Goal: Transaction & Acquisition: Subscribe to service/newsletter

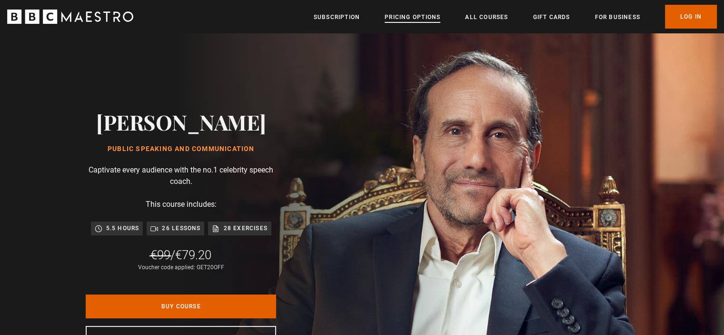
click at [408, 18] on link "Pricing Options" at bounding box center [413, 17] width 56 height 10
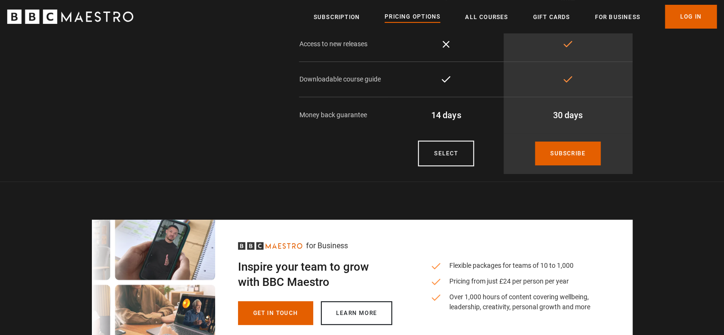
scroll to position [170, 0]
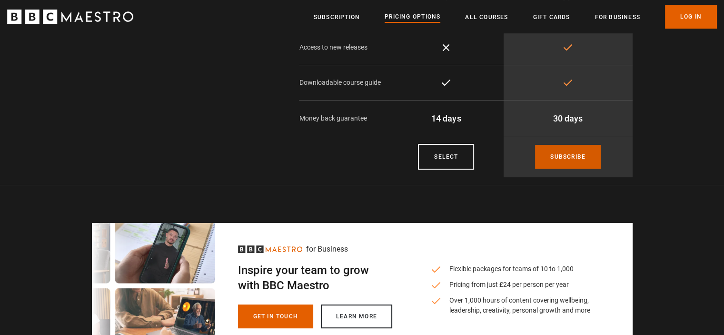
click at [562, 148] on link "Subscribe" at bounding box center [568, 157] width 66 height 24
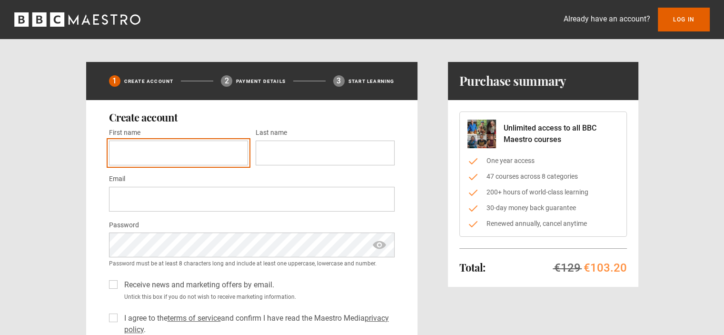
click at [130, 149] on input "First name *" at bounding box center [178, 152] width 139 height 25
click at [184, 159] on input "**********" at bounding box center [178, 152] width 139 height 25
type input "*****"
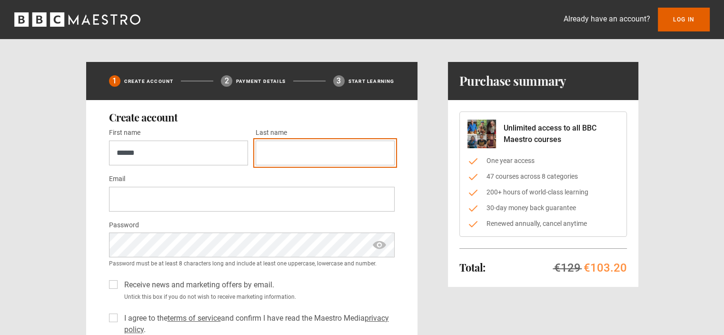
click at [320, 156] on input "Last name *" at bounding box center [325, 152] width 139 height 25
type input "*****"
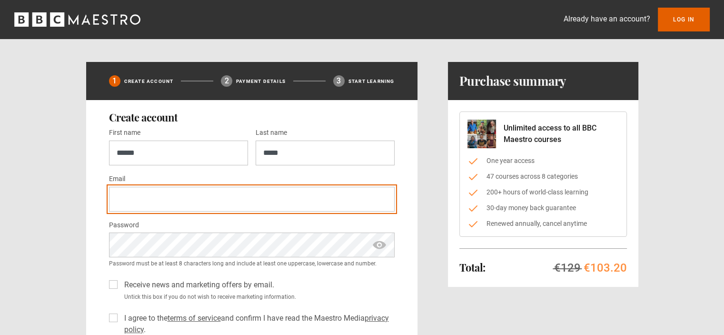
click at [251, 200] on input "Email *" at bounding box center [252, 199] width 286 height 25
type input "**********"
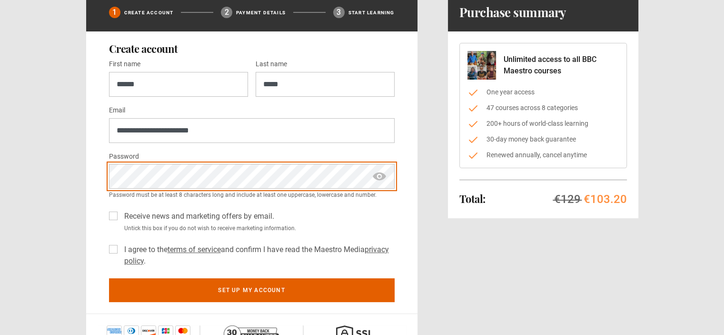
scroll to position [79, 0]
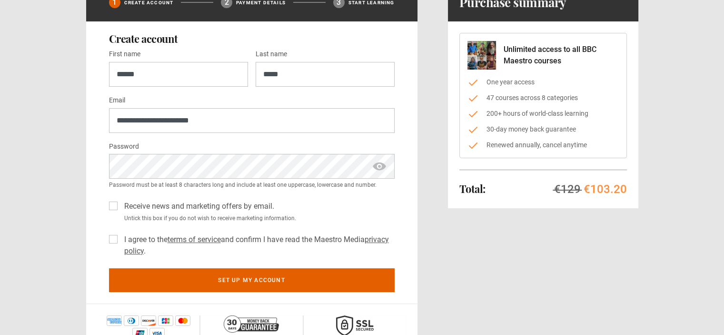
click at [117, 240] on div "I agree to the terms of service and confirm I have read the Maestro Media priva…" at bounding box center [252, 243] width 286 height 27
drag, startPoint x: 105, startPoint y: 234, endPoint x: 116, endPoint y: 238, distance: 11.0
click at [116, 238] on div "**********" at bounding box center [251, 162] width 331 height 282
click at [120, 238] on label "I agree to the terms of service and confirm I have read the Maestro Media priva…" at bounding box center [257, 245] width 274 height 23
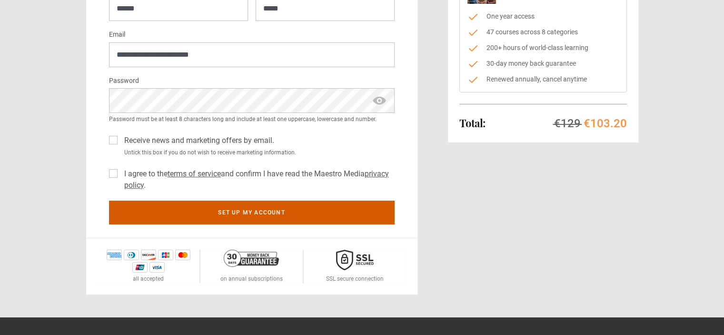
scroll to position [145, 0]
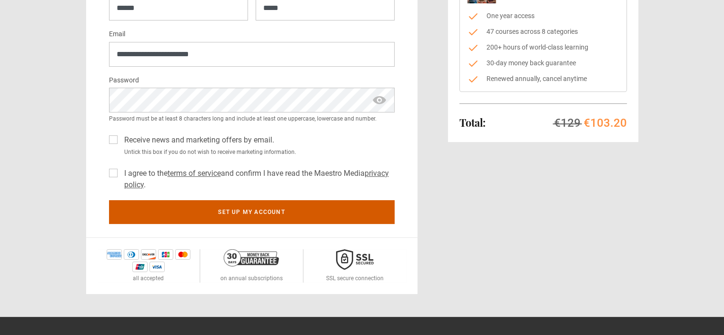
click at [253, 210] on button "Set up my account" at bounding box center [252, 212] width 286 height 24
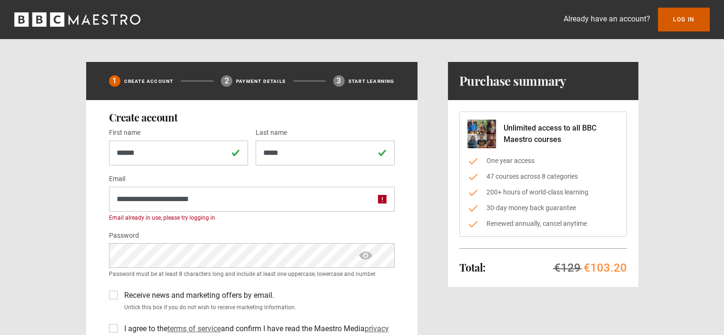
click at [682, 25] on link "Log In" at bounding box center [684, 20] width 52 height 24
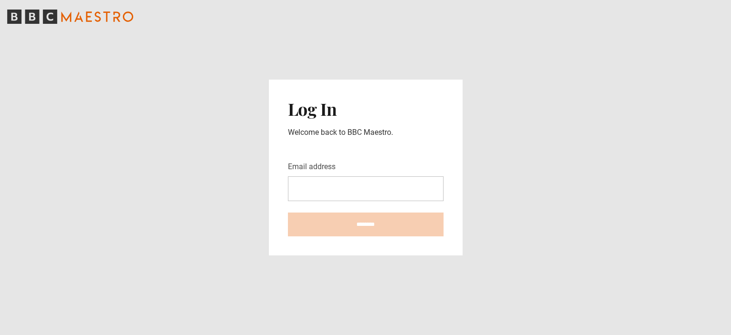
click at [325, 193] on input "Email address" at bounding box center [366, 188] width 156 height 25
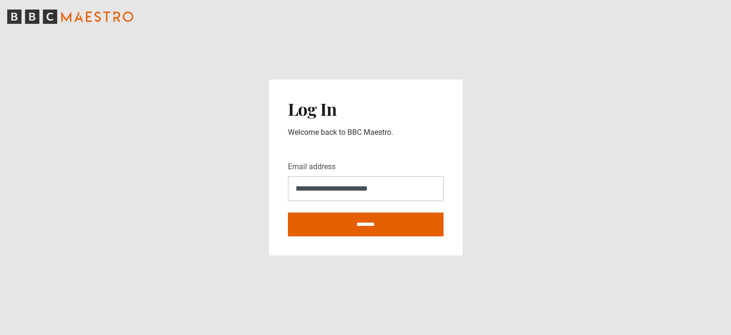
type input "**********"
click at [288, 212] on input "********" at bounding box center [366, 224] width 156 height 24
type input "**********"
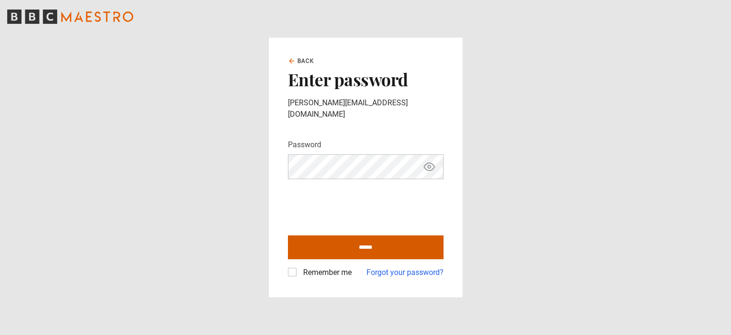
click at [360, 240] on input "******" at bounding box center [366, 247] width 156 height 24
type input "**********"
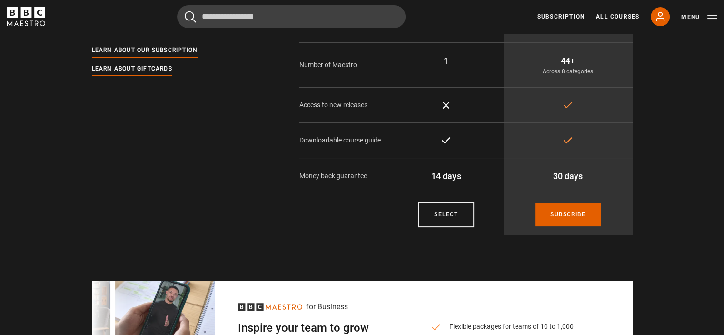
scroll to position [114, 0]
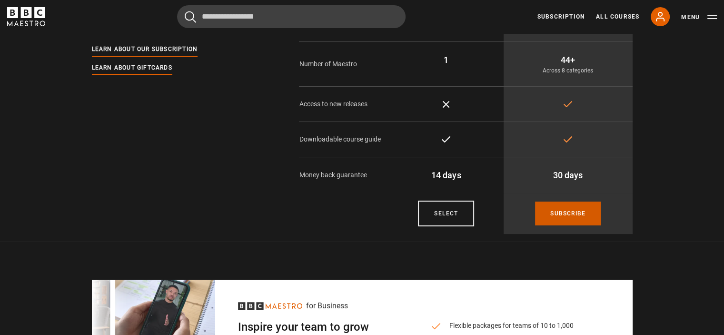
click at [583, 201] on link "Subscribe" at bounding box center [568, 213] width 66 height 24
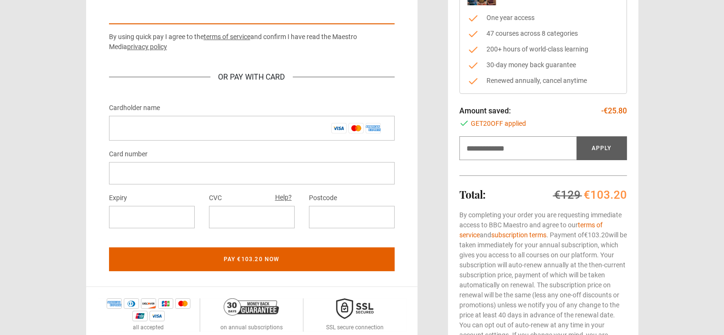
scroll to position [143, 0]
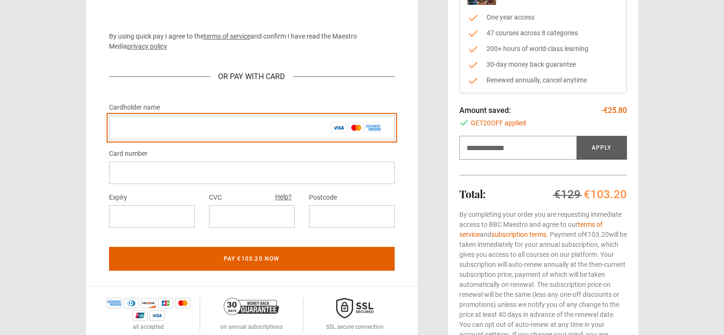
click at [163, 137] on input "Cardholder name *" at bounding box center [252, 127] width 286 height 25
type input "*****"
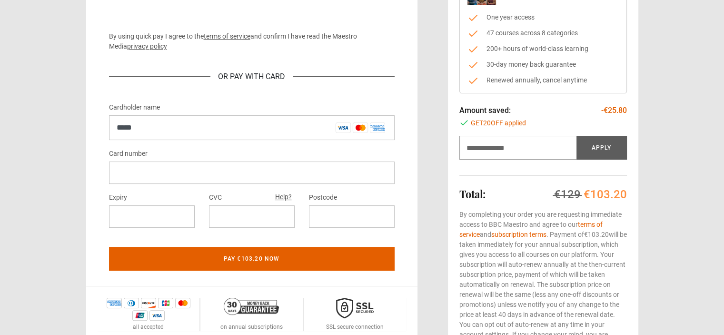
click at [165, 178] on div at bounding box center [252, 172] width 286 height 22
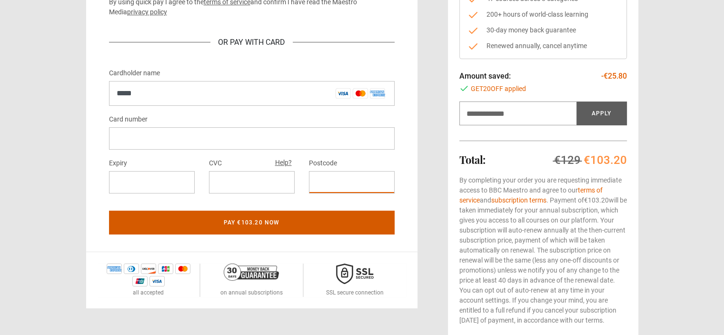
scroll to position [163, 0]
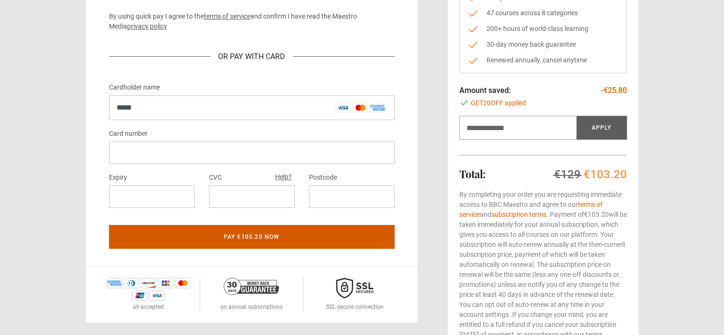
click at [302, 236] on button "Pay €103.20 now" at bounding box center [252, 237] width 286 height 24
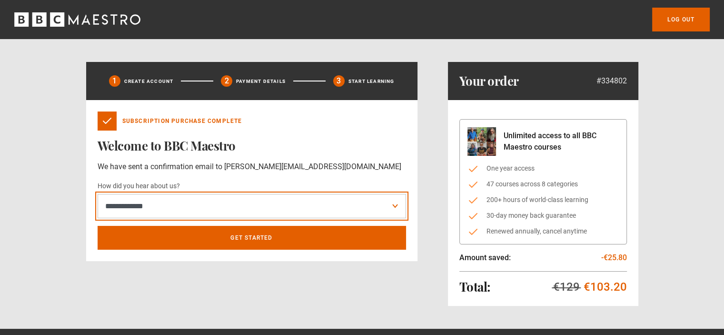
click at [221, 203] on select "**********" at bounding box center [252, 206] width 309 height 25
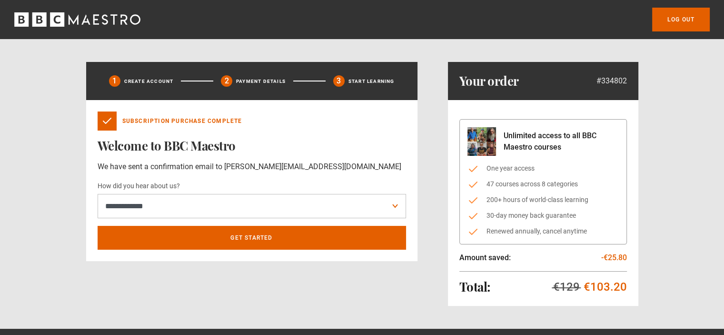
click at [148, 296] on div "**********" at bounding box center [251, 184] width 331 height 244
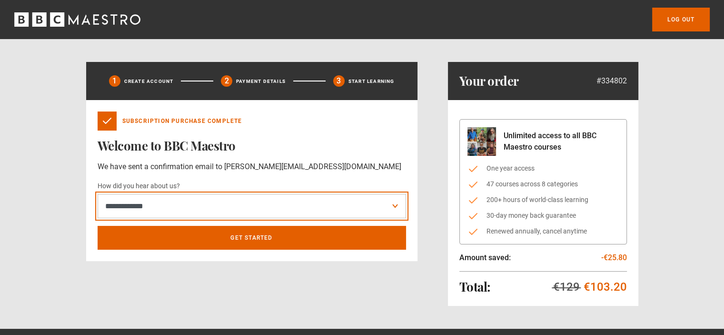
click at [177, 205] on select "**********" at bounding box center [252, 206] width 309 height 25
select select "*****"
click at [98, 194] on select "**********" at bounding box center [252, 206] width 309 height 25
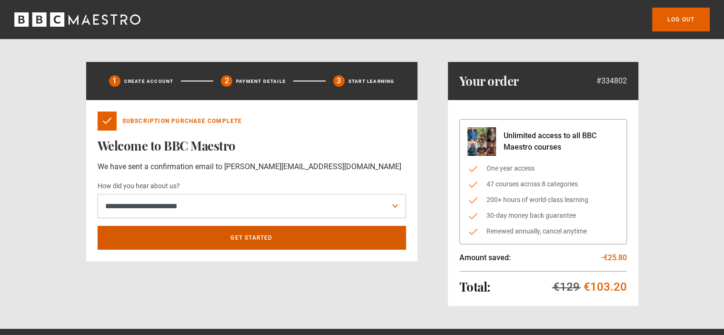
click at [173, 233] on link "Get Started" at bounding box center [252, 238] width 309 height 24
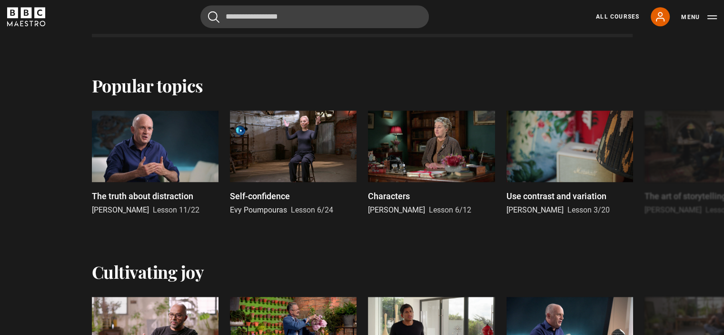
scroll to position [678, 0]
click at [701, 164] on button "Next" at bounding box center [694, 165] width 24 height 24
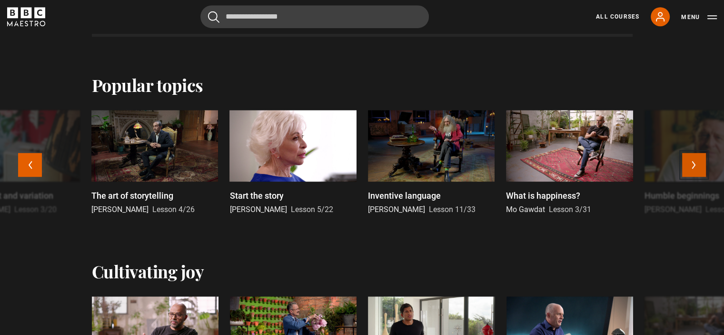
click at [701, 164] on button "Next" at bounding box center [694, 165] width 24 height 24
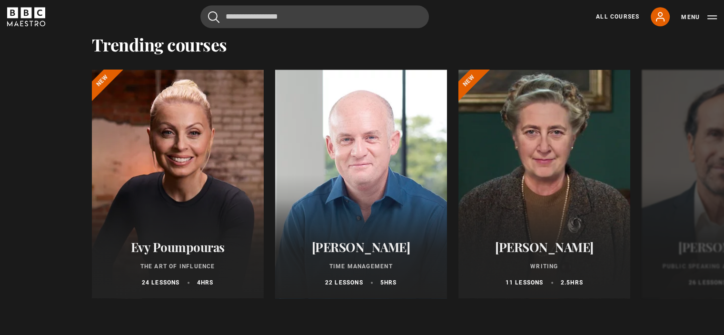
scroll to position [1088, 0]
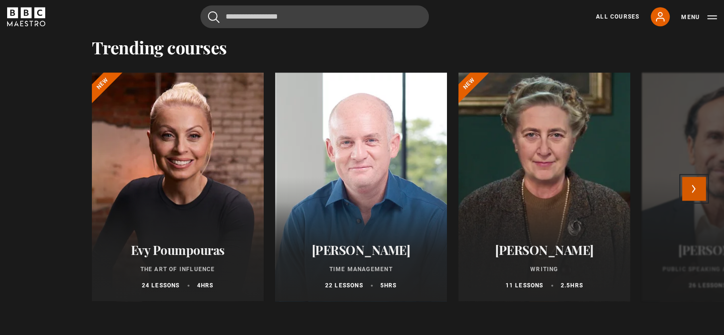
click at [700, 191] on button "Next" at bounding box center [694, 189] width 24 height 24
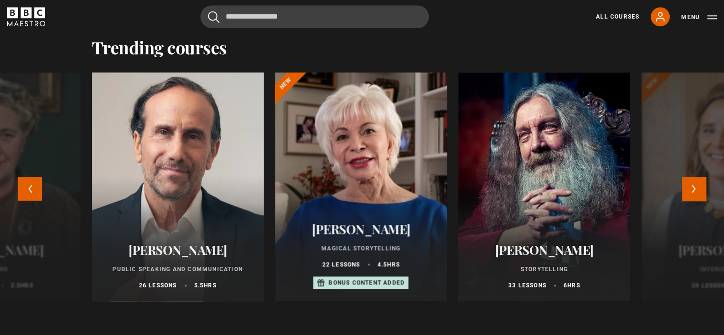
click at [215, 187] on div at bounding box center [177, 186] width 189 height 251
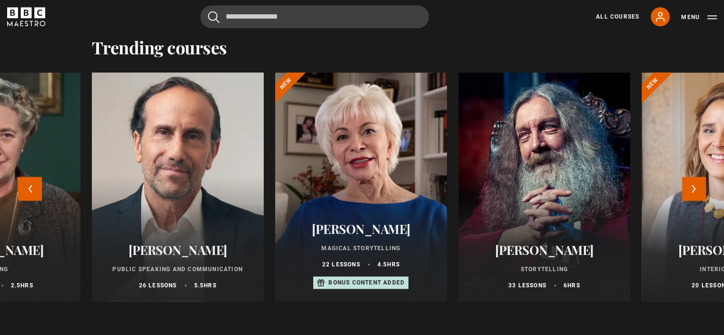
click at [168, 186] on div at bounding box center [177, 186] width 189 height 251
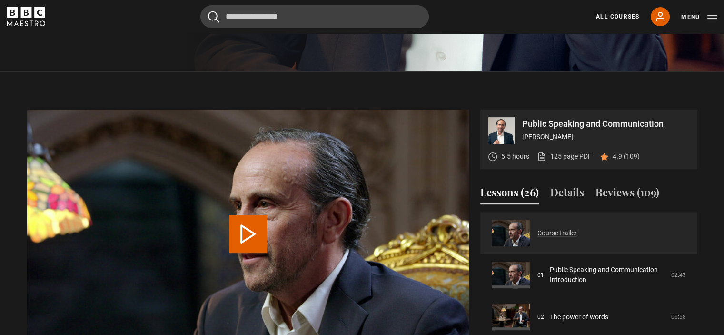
scroll to position [330, 0]
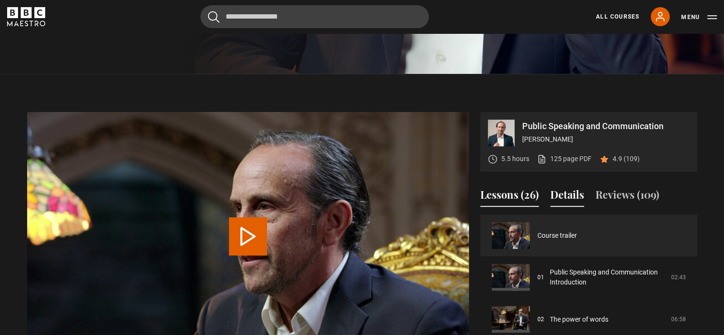
click at [556, 190] on button "Details" at bounding box center [568, 197] width 34 height 20
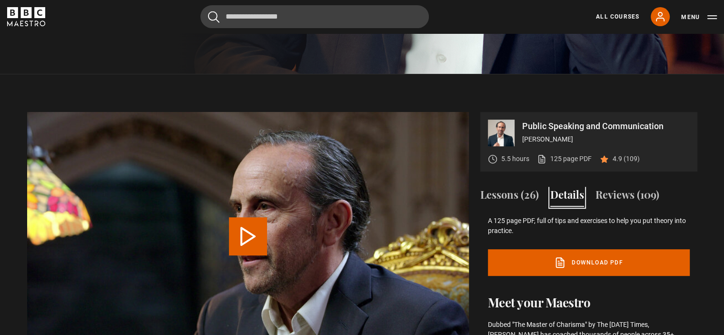
scroll to position [194, 0]
click at [638, 192] on button "Reviews (109)" at bounding box center [628, 197] width 64 height 20
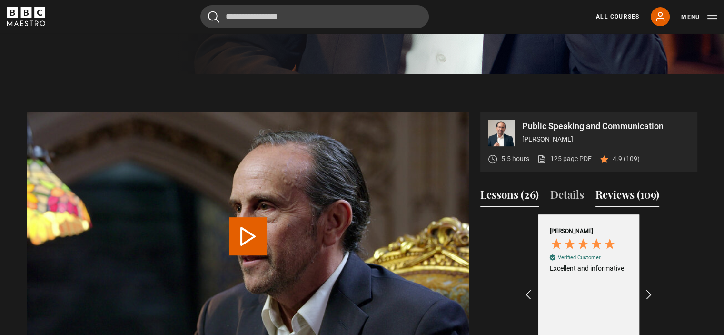
click at [504, 195] on button "Lessons (26)" at bounding box center [510, 197] width 59 height 20
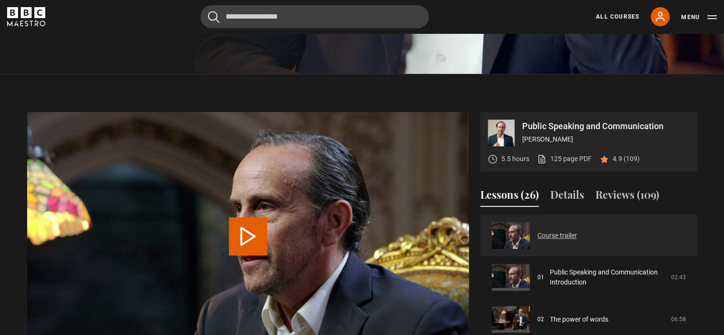
click at [556, 240] on link "Course trailer" at bounding box center [558, 235] width 40 height 10
click at [236, 236] on button "Play Video" at bounding box center [248, 236] width 38 height 38
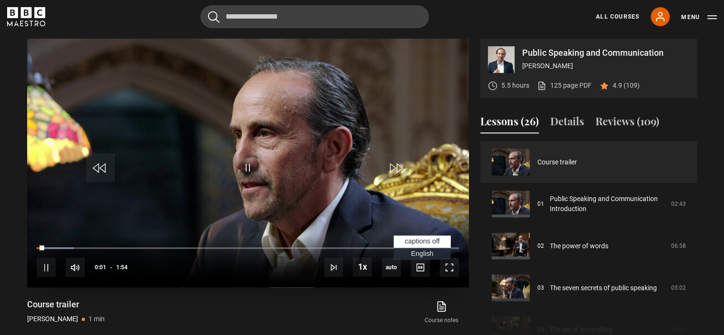
click at [421, 255] on span "English Captions" at bounding box center [422, 254] width 22 height 8
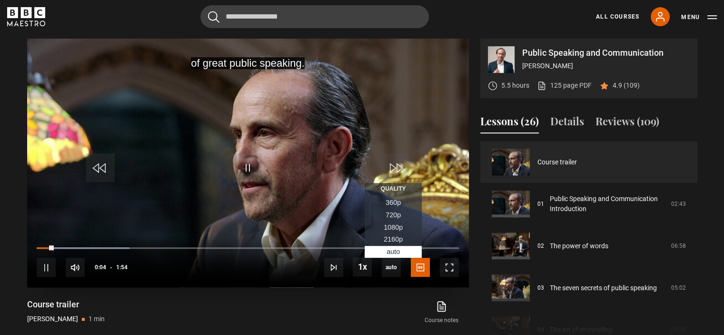
click at [394, 242] on li "2160p" at bounding box center [393, 239] width 57 height 12
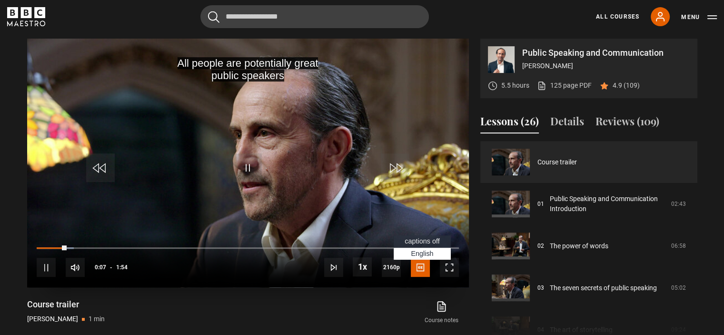
click at [422, 265] on span "Video Player" at bounding box center [420, 267] width 19 height 19
click at [421, 269] on span "Video Player" at bounding box center [420, 267] width 19 height 19
click at [418, 260] on span "Video Player" at bounding box center [420, 267] width 19 height 19
click at [422, 235] on li "captions off" at bounding box center [422, 241] width 57 height 12
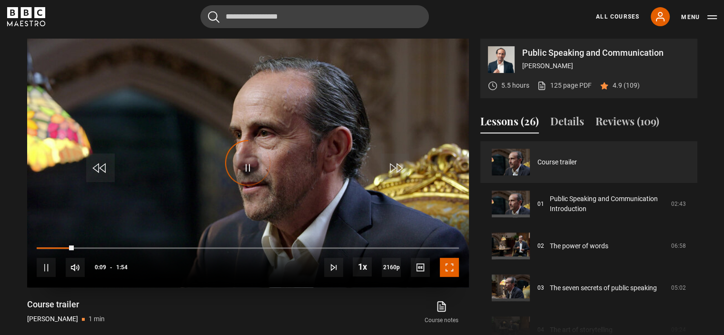
click at [448, 264] on span "Video Player" at bounding box center [449, 267] width 19 height 19
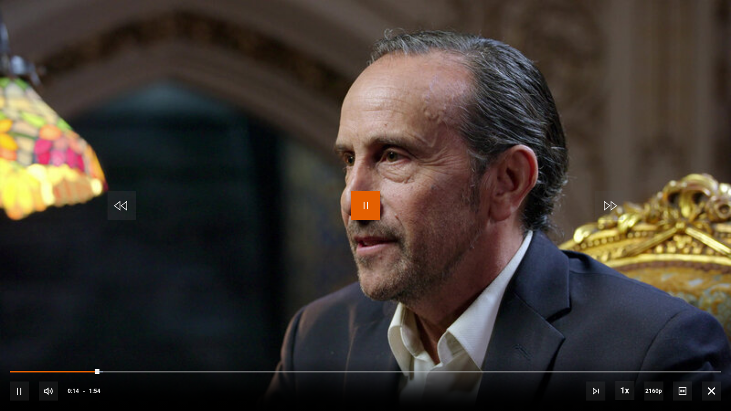
click at [359, 206] on span "Video Player" at bounding box center [365, 205] width 29 height 29
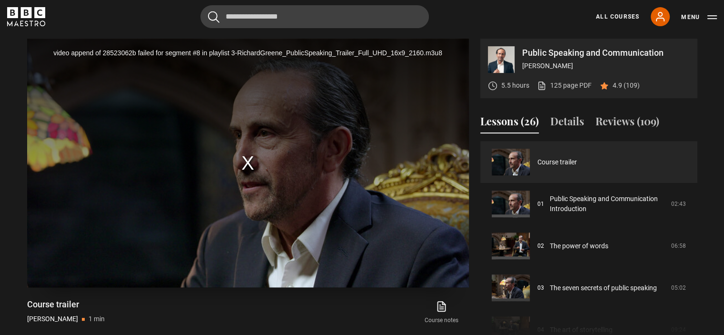
click at [253, 164] on div "video append of 28523062b failed for segment #8 in playlist 3-RichardGreene_Pub…" at bounding box center [248, 163] width 442 height 249
click at [250, 164] on div "video append of 28523062b failed for segment #8 in playlist 3-RichardGreene_Pub…" at bounding box center [248, 163] width 442 height 249
click at [231, 135] on div "video append of 28523062b failed for segment #8 in playlist 3-RichardGreene_Pub…" at bounding box center [248, 163] width 442 height 249
click at [577, 167] on link "Course trailer" at bounding box center [558, 162] width 40 height 10
click at [559, 161] on link "Course trailer" at bounding box center [558, 162] width 40 height 10
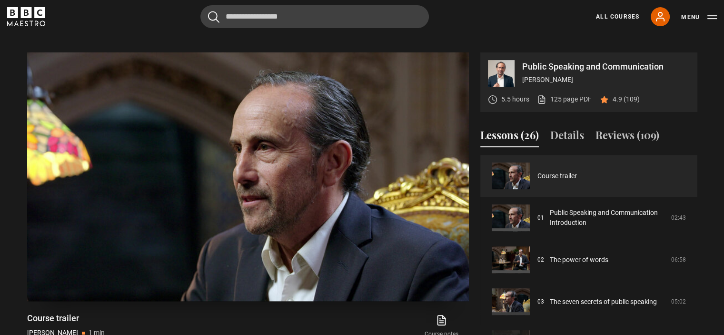
scroll to position [390, 0]
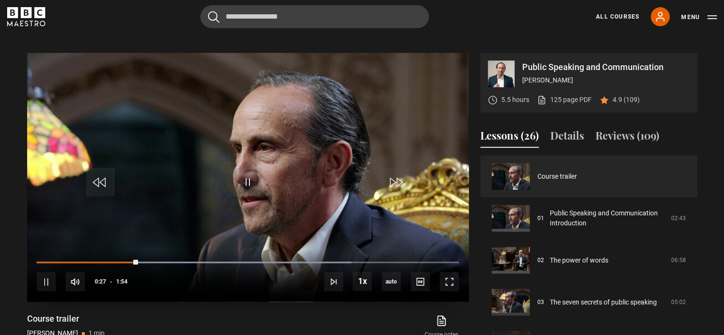
click at [412, 169] on video "Video Player" at bounding box center [248, 177] width 442 height 249
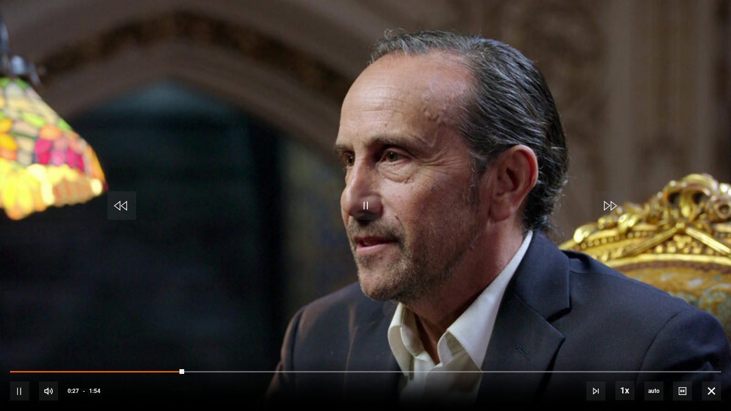
click at [396, 272] on video "Video Player" at bounding box center [365, 205] width 731 height 411
click at [369, 199] on span "Video Player" at bounding box center [365, 205] width 29 height 29
click at [0, 229] on video "Video Player" at bounding box center [365, 205] width 731 height 411
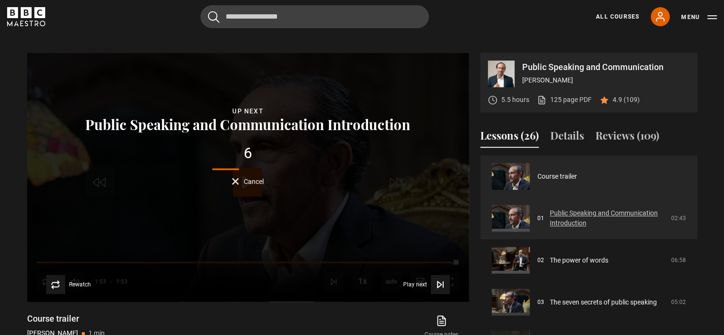
click at [561, 219] on link "Public Speaking and Communication Introduction" at bounding box center [608, 218] width 116 height 20
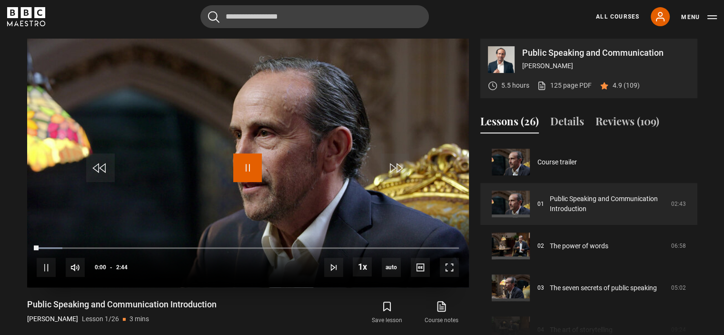
click at [252, 164] on span "Video Player" at bounding box center [247, 167] width 29 height 29
click at [455, 275] on span "Video Player" at bounding box center [449, 267] width 19 height 19
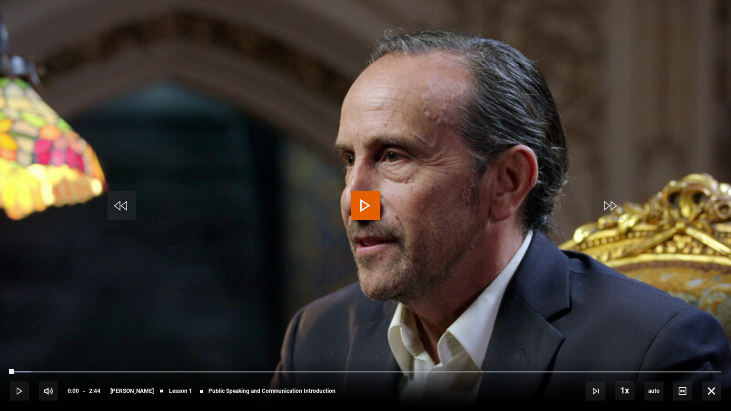
click at [372, 212] on span "Video Player" at bounding box center [365, 205] width 29 height 29
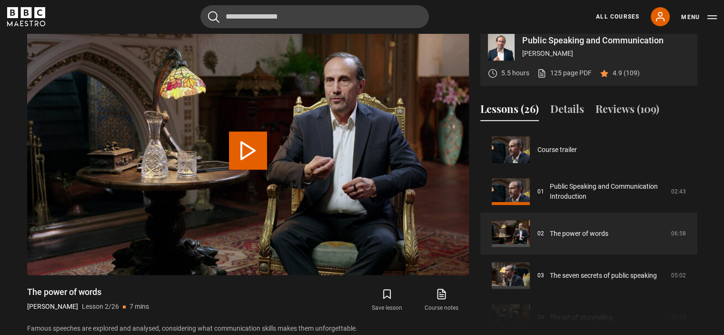
scroll to position [42, 0]
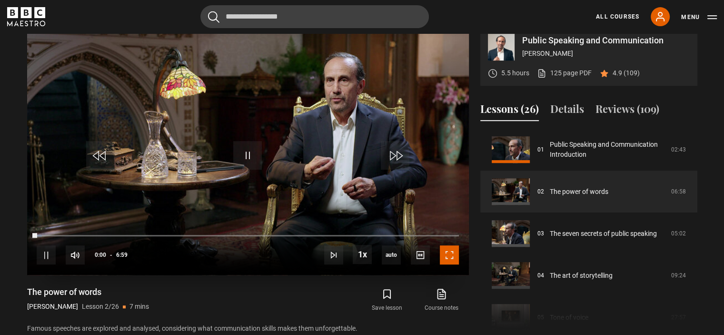
click at [452, 258] on span "Video Player" at bounding box center [449, 254] width 19 height 19
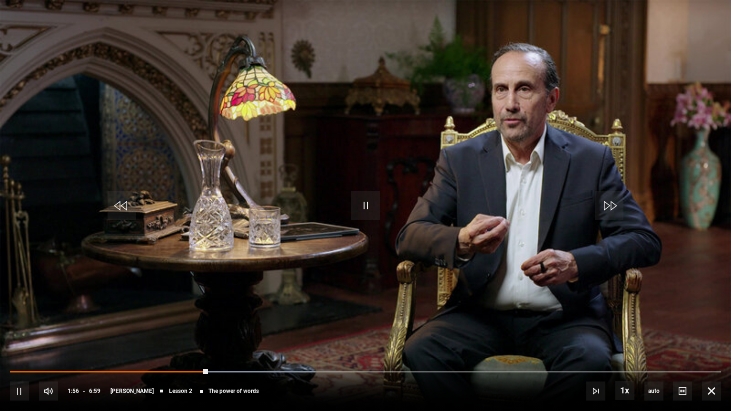
click at [694, 180] on video "Video Player" at bounding box center [365, 205] width 731 height 411
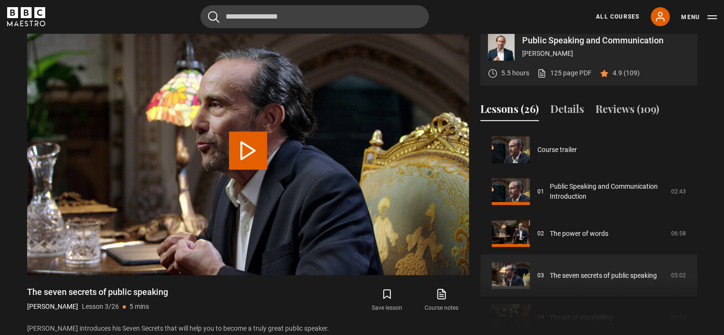
scroll to position [84, 0]
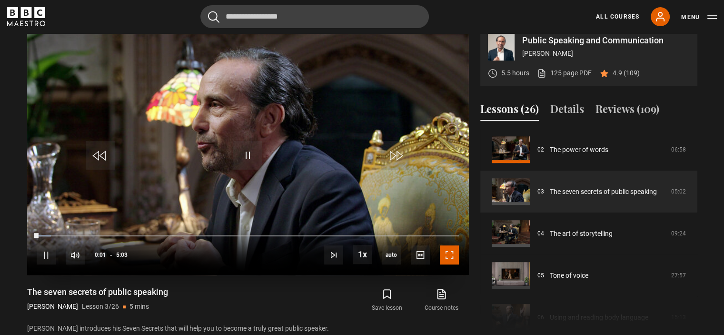
click at [453, 260] on span "Video Player" at bounding box center [449, 254] width 19 height 19
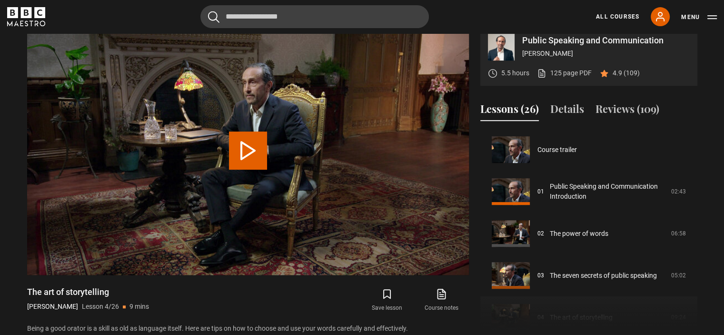
scroll to position [126, 0]
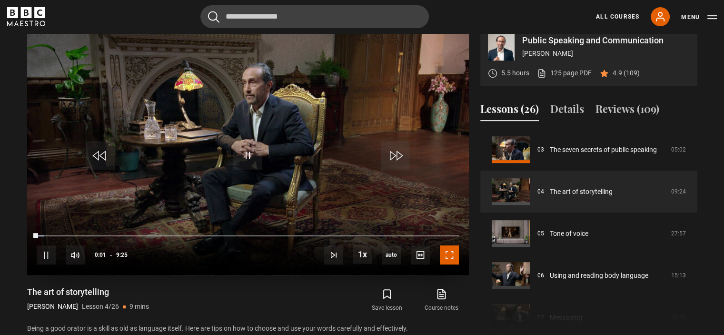
click at [455, 256] on span "Video Player" at bounding box center [449, 254] width 19 height 19
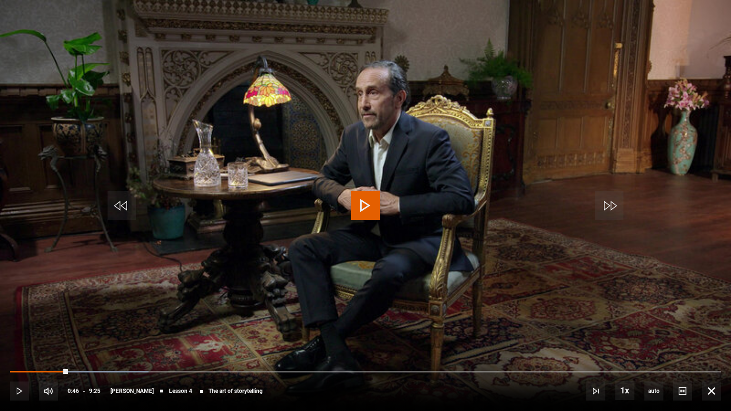
click at [361, 212] on span "Video Player" at bounding box center [365, 205] width 29 height 29
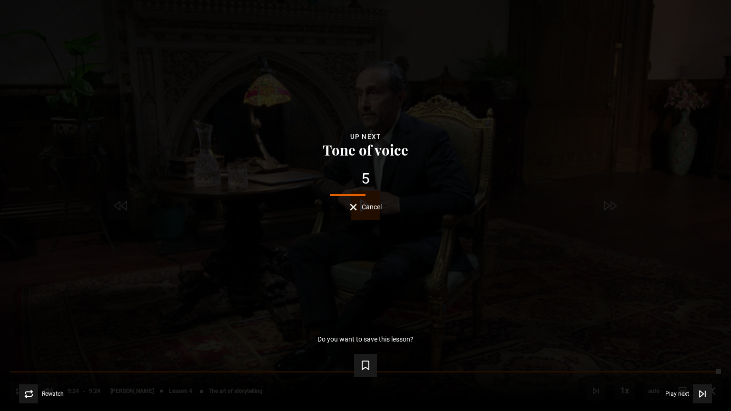
click at [445, 256] on div "Lesson Completed Up next Tone of voice 5 Cancel Do you want to save this lesson…" at bounding box center [365, 205] width 731 height 411
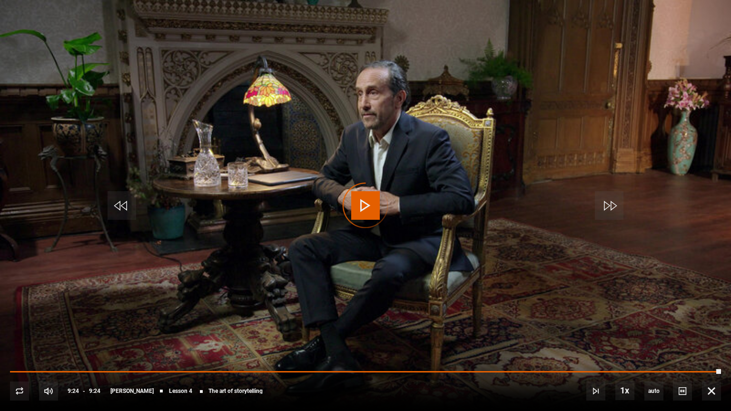
click at [368, 201] on div "Video Player is loading." at bounding box center [366, 206] width 48 height 48
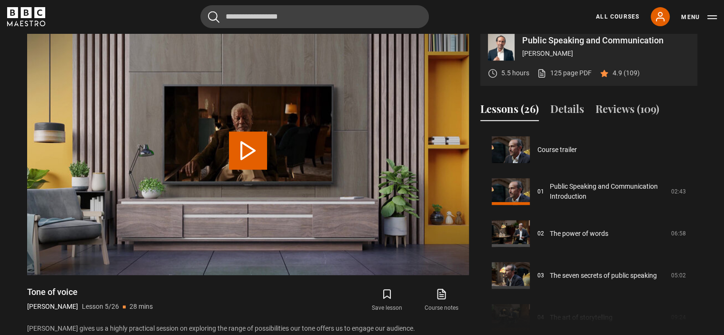
scroll to position [168, 0]
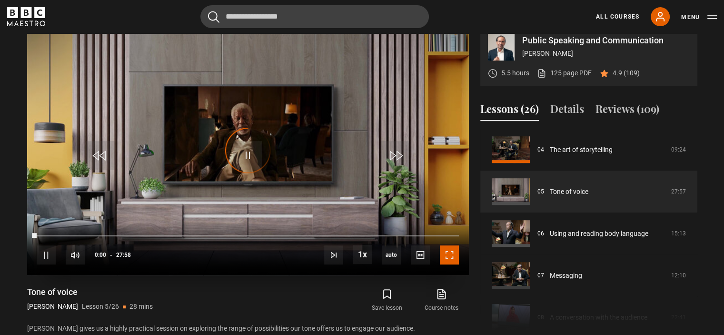
click at [448, 256] on span "Video Player" at bounding box center [449, 254] width 19 height 19
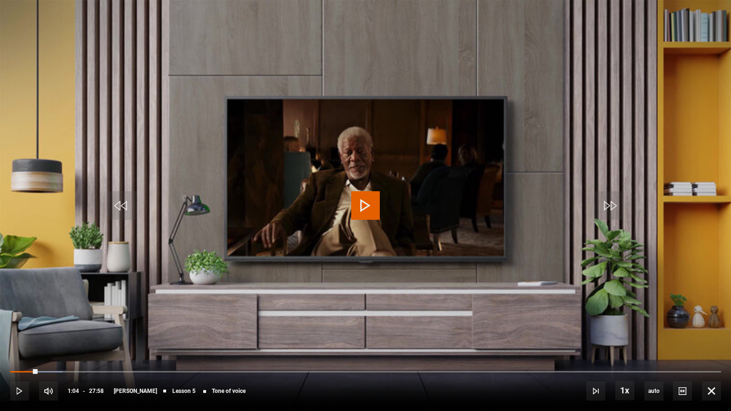
click at [8, 158] on video "Video Player" at bounding box center [365, 205] width 731 height 411
drag, startPoint x: 8, startPoint y: 158, endPoint x: 93, endPoint y: 284, distance: 152.6
click at [93, 284] on video "Video Player" at bounding box center [365, 205] width 731 height 411
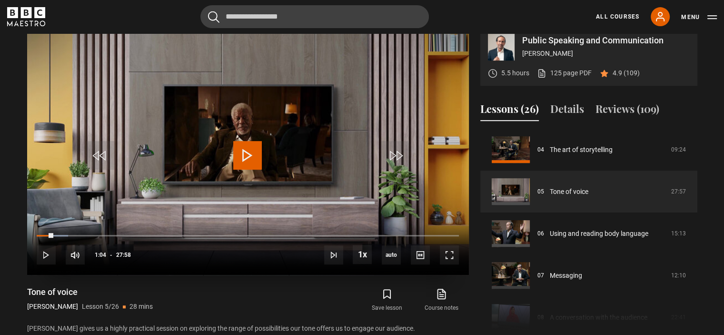
click at [251, 162] on span "Video Player" at bounding box center [247, 155] width 29 height 29
click at [442, 255] on span "Video Player" at bounding box center [449, 254] width 19 height 19
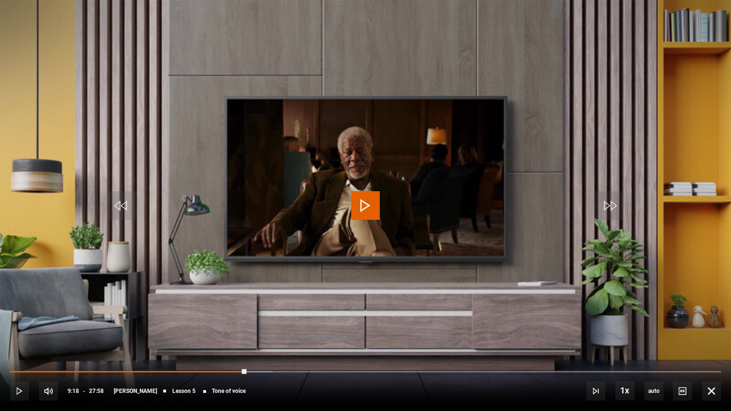
click at [391, 200] on video "Video Player" at bounding box center [365, 205] width 731 height 411
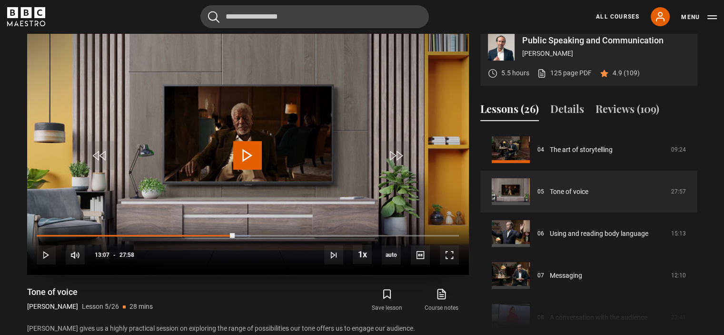
click at [297, 122] on video "Video Player" at bounding box center [248, 150] width 442 height 249
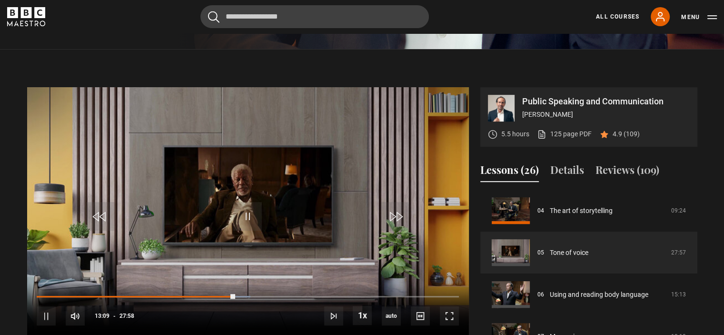
scroll to position [352, 0]
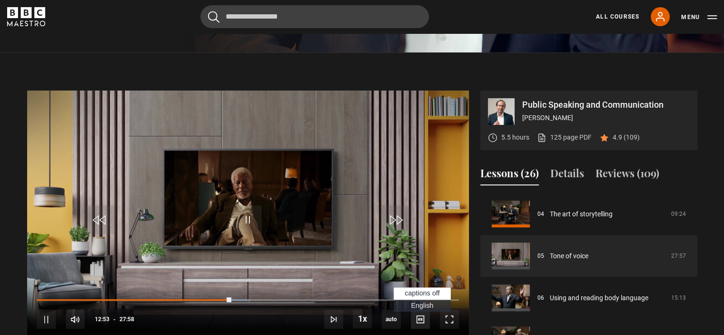
click at [424, 323] on span "Video Player" at bounding box center [420, 319] width 19 height 19
click at [422, 304] on span "English Captions" at bounding box center [422, 305] width 22 height 8
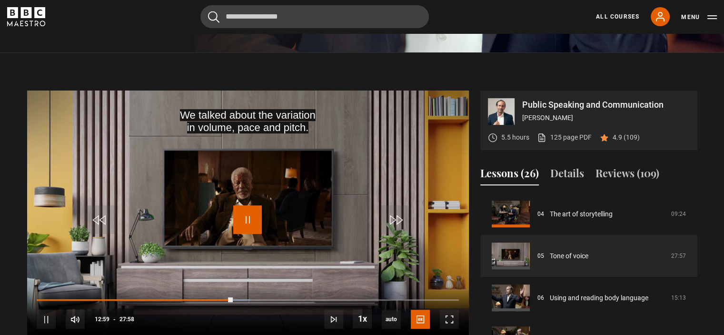
click at [241, 221] on span "Video Player" at bounding box center [247, 219] width 29 height 29
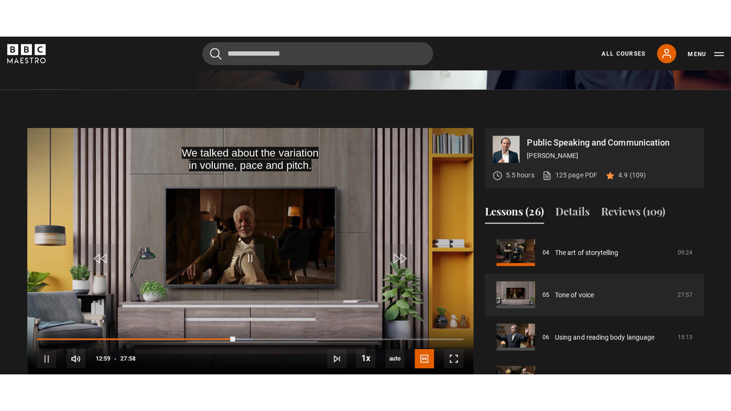
scroll to position [356, 0]
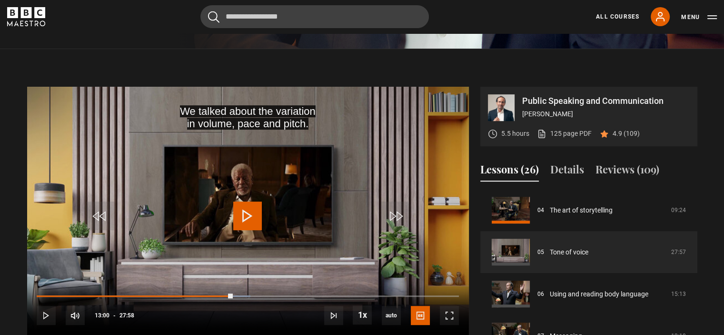
click at [253, 224] on span "Video Player" at bounding box center [247, 215] width 29 height 29
click at [253, 213] on span "Video Player" at bounding box center [247, 215] width 29 height 29
click at [253, 212] on span "Video Player" at bounding box center [247, 215] width 29 height 29
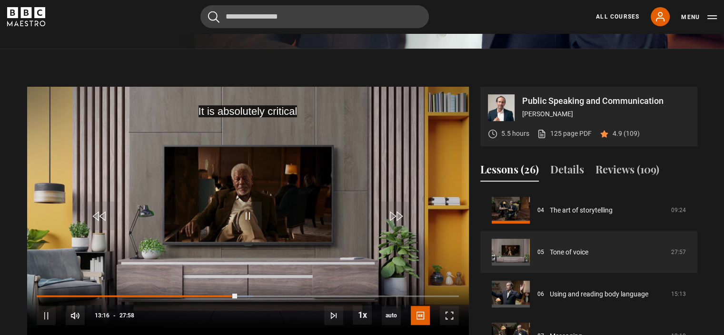
click at [262, 171] on video "Video Player" at bounding box center [248, 211] width 442 height 249
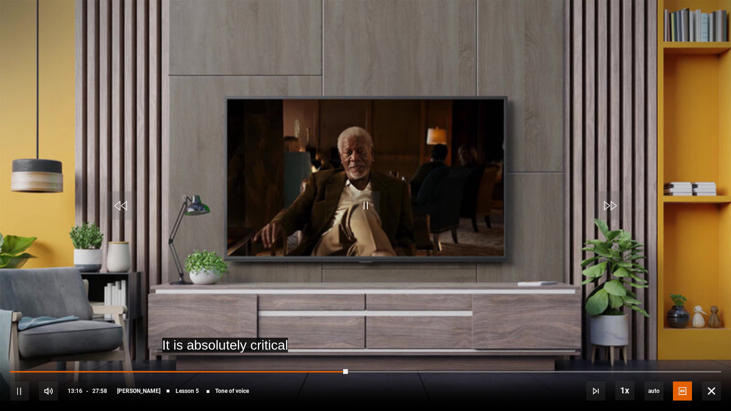
click at [262, 229] on video "Video Player" at bounding box center [365, 205] width 731 height 411
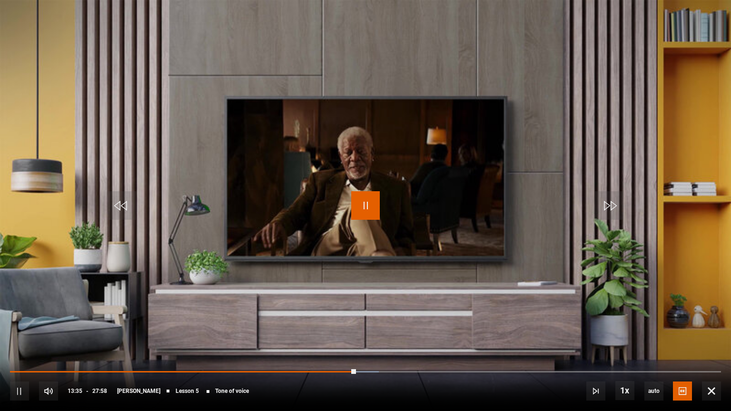
click at [374, 215] on span "Video Player" at bounding box center [365, 205] width 29 height 29
click at [346, 212] on video "Video Player" at bounding box center [365, 205] width 731 height 411
click at [367, 196] on span "Video Player" at bounding box center [365, 205] width 29 height 29
click at [362, 196] on span "Video Player" at bounding box center [365, 205] width 29 height 29
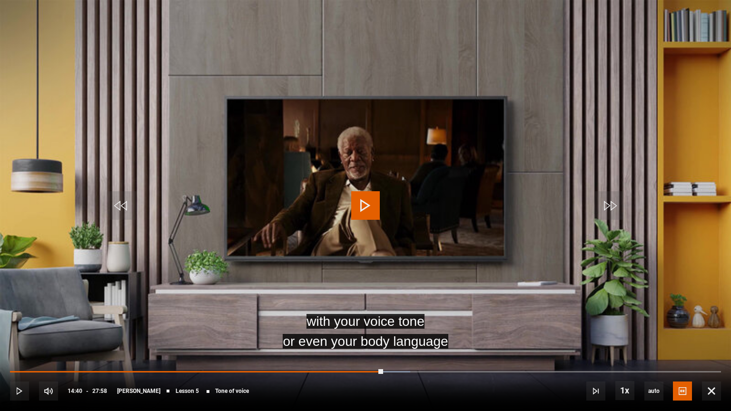
click at [368, 202] on span "Video Player" at bounding box center [365, 205] width 29 height 29
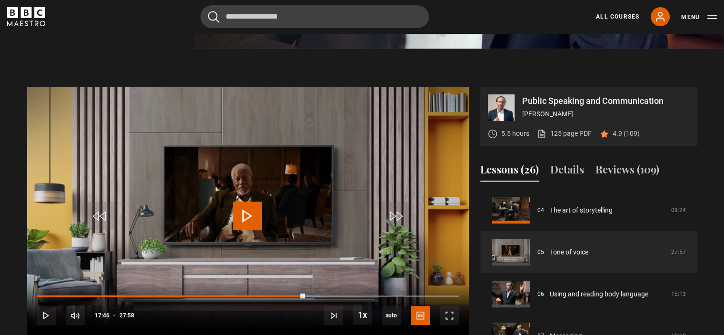
click at [315, 203] on video "Video Player" at bounding box center [248, 211] width 442 height 249
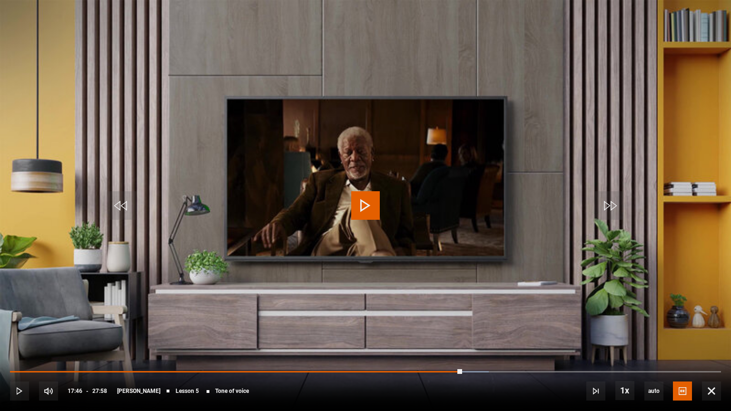
click at [315, 261] on video "Video Player" at bounding box center [365, 205] width 731 height 411
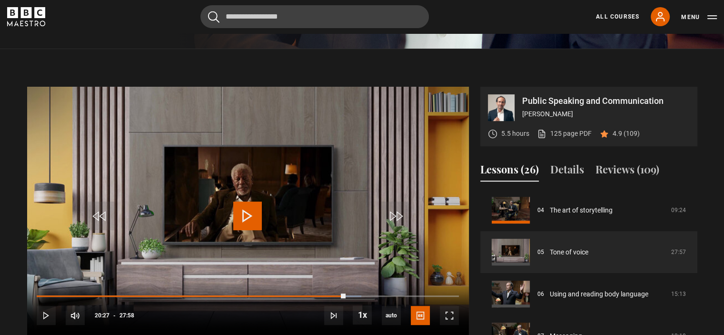
click at [306, 255] on video "Video Player" at bounding box center [248, 211] width 442 height 249
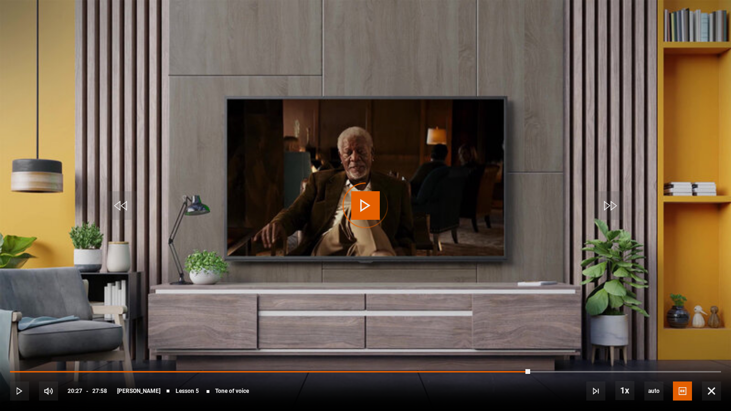
click at [306, 312] on video "Video Player" at bounding box center [365, 205] width 731 height 411
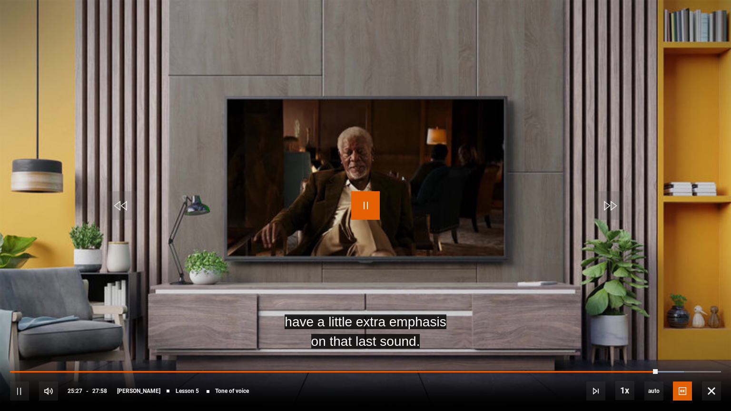
click at [373, 212] on span "Video Player" at bounding box center [365, 205] width 29 height 29
click at [382, 243] on video "Video Player" at bounding box center [365, 205] width 731 height 411
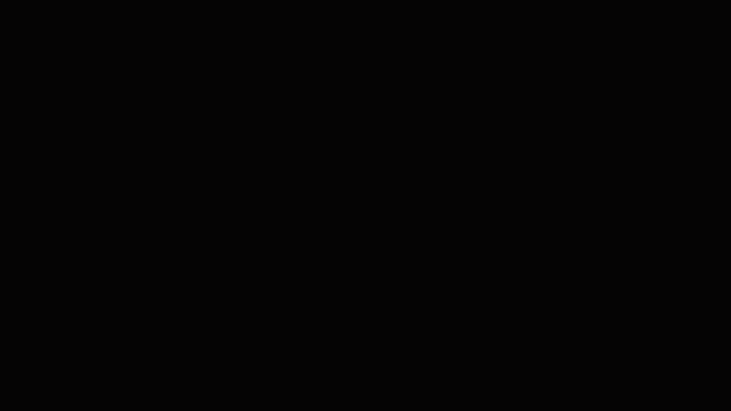
click at [368, 208] on span "Video Player" at bounding box center [365, 205] width 29 height 29
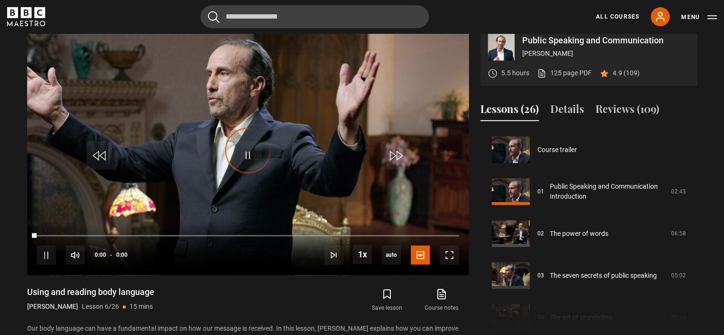
scroll to position [210, 0]
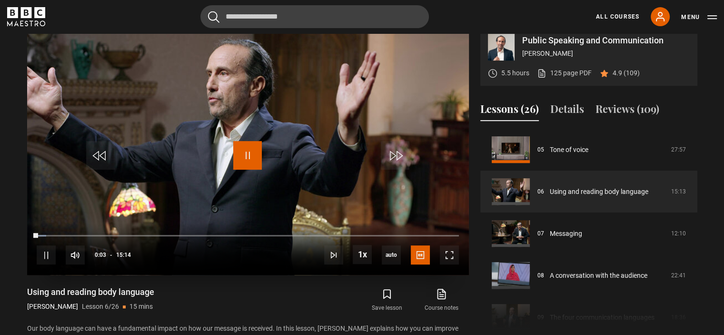
click at [249, 159] on span "Video Player" at bounding box center [247, 155] width 29 height 29
click at [250, 156] on span "Video Player" at bounding box center [247, 155] width 29 height 29
click at [446, 254] on span "Video Player" at bounding box center [449, 254] width 19 height 19
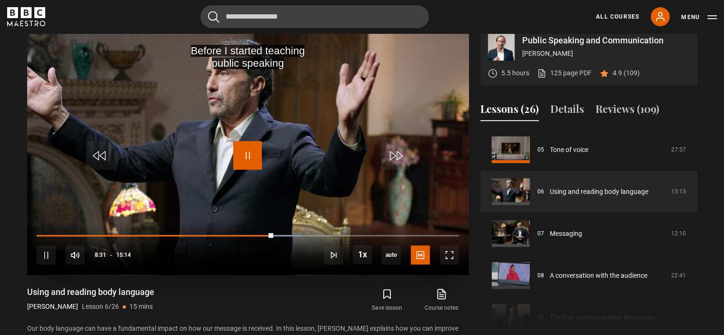
click at [253, 156] on span "Video Player" at bounding box center [247, 155] width 29 height 29
click at [169, 87] on video "Video Player" at bounding box center [248, 150] width 442 height 249
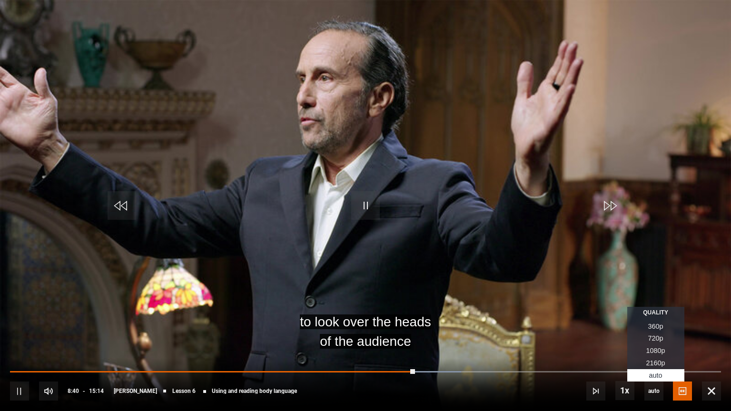
click at [653, 334] on li "2160p" at bounding box center [656, 363] width 57 height 12
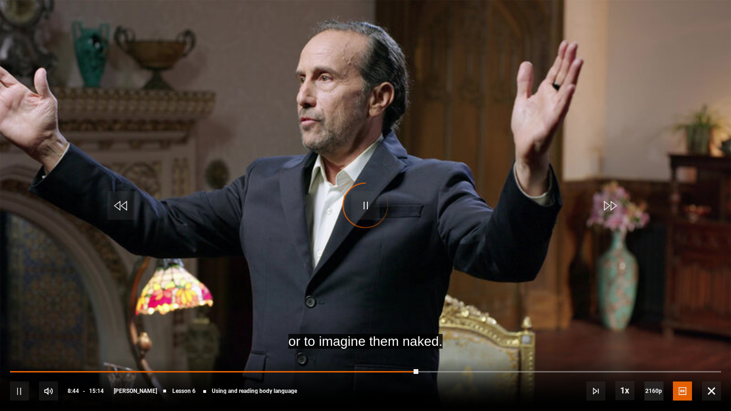
click at [645, 334] on button "2160p" at bounding box center [654, 391] width 19 height 19
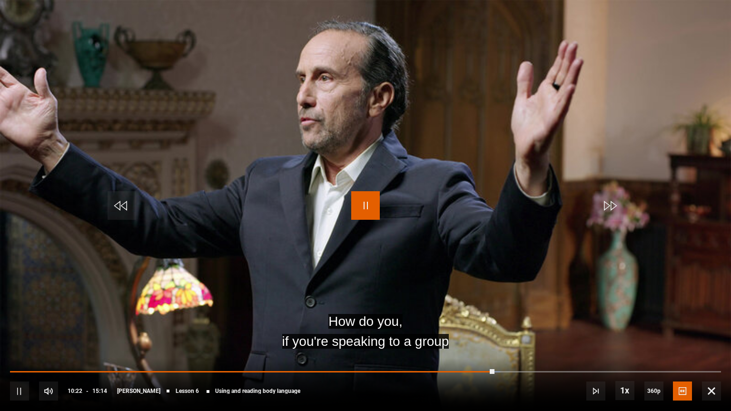
click at [373, 204] on span "Video Player" at bounding box center [365, 205] width 29 height 29
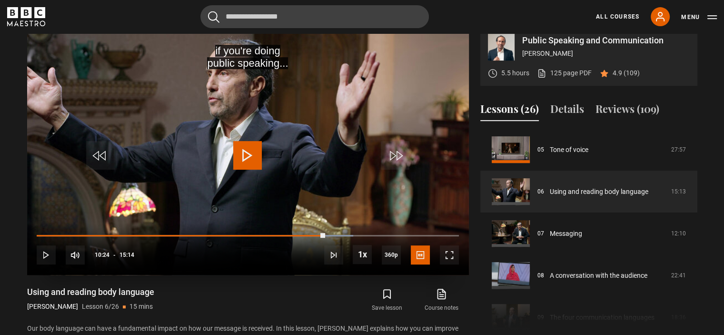
click at [325, 100] on video "Video Player" at bounding box center [248, 150] width 442 height 249
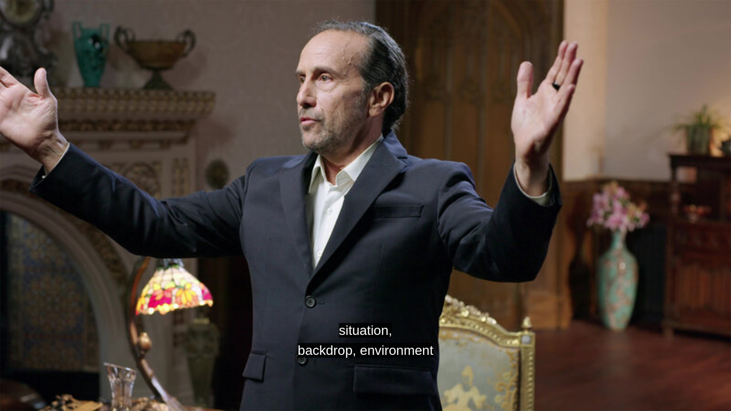
click at [710, 167] on video "Video Player" at bounding box center [365, 205] width 731 height 411
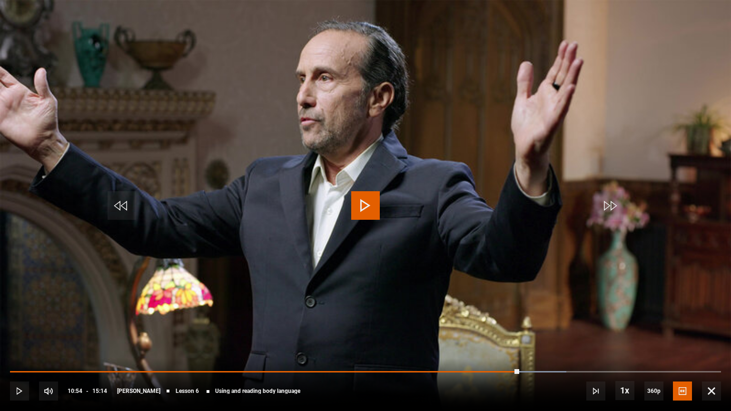
click at [710, 167] on video "Video Player" at bounding box center [365, 205] width 731 height 411
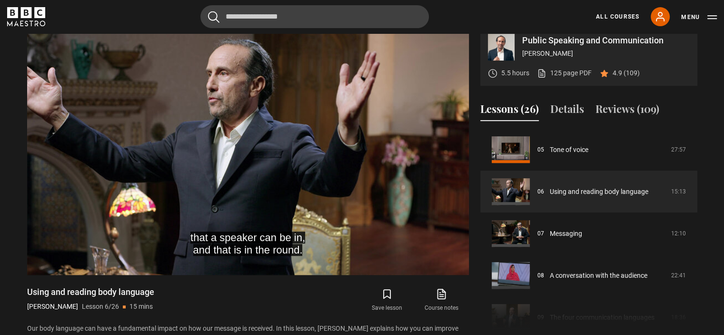
click at [710, 109] on section "Public Speaking and Communication Richard Greene 5.5 hours 125 page PDF (opens …" at bounding box center [362, 175] width 724 height 375
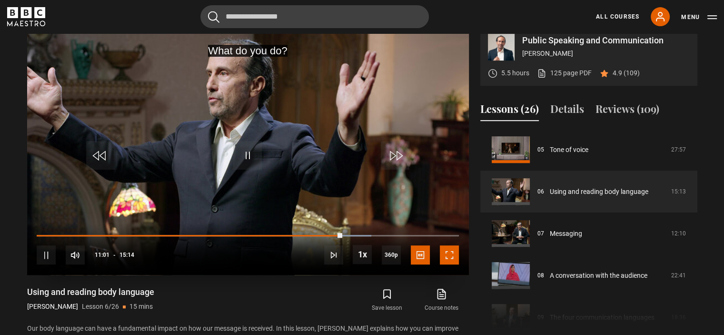
click at [450, 256] on span "Video Player" at bounding box center [449, 254] width 19 height 19
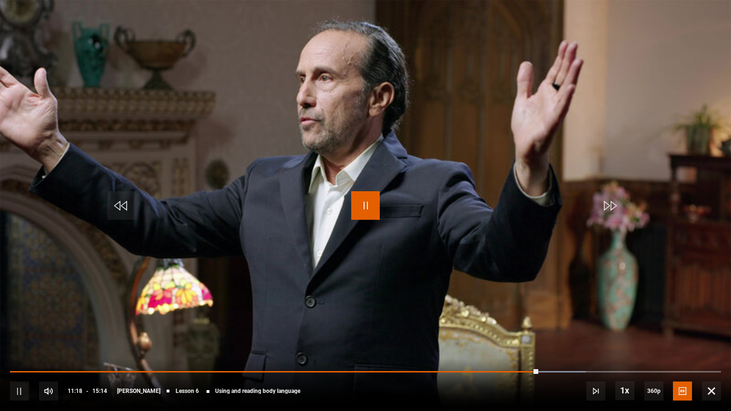
click at [372, 207] on span "Video Player" at bounding box center [365, 205] width 29 height 29
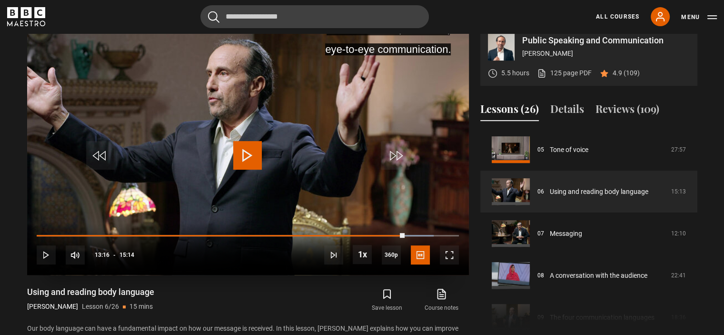
click at [299, 77] on video "Video Player" at bounding box center [248, 150] width 442 height 249
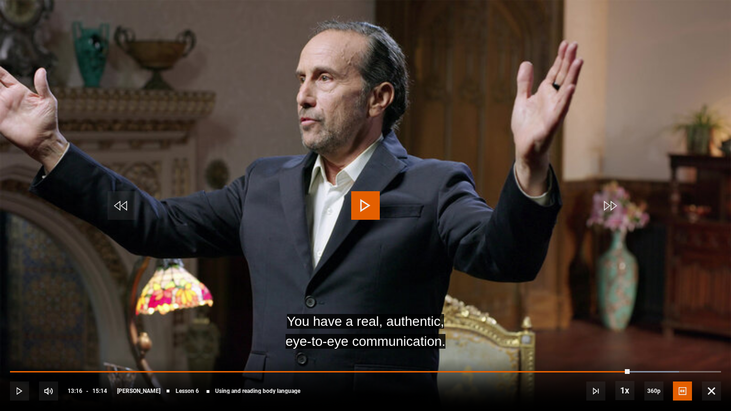
click at [299, 135] on video "Video Player" at bounding box center [365, 205] width 731 height 411
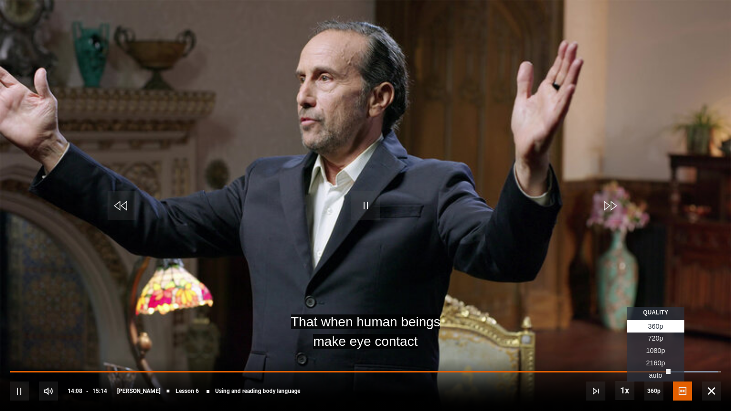
click at [647, 334] on li "2160p" at bounding box center [656, 363] width 57 height 12
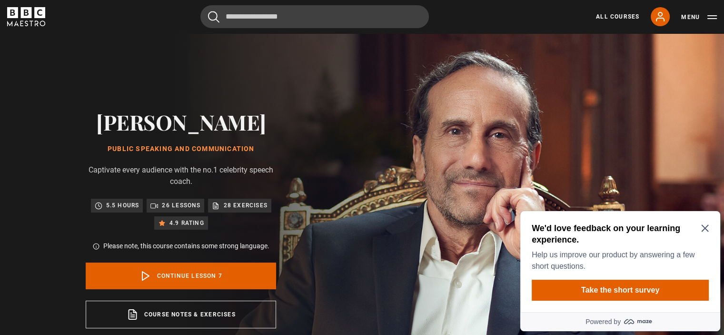
click at [703, 224] on icon "Close Maze Prompt" at bounding box center [705, 228] width 8 height 8
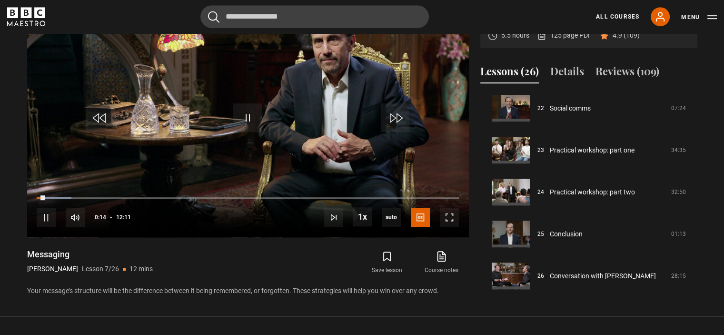
scroll to position [453, 0]
click at [452, 217] on span "Video Player" at bounding box center [449, 217] width 19 height 19
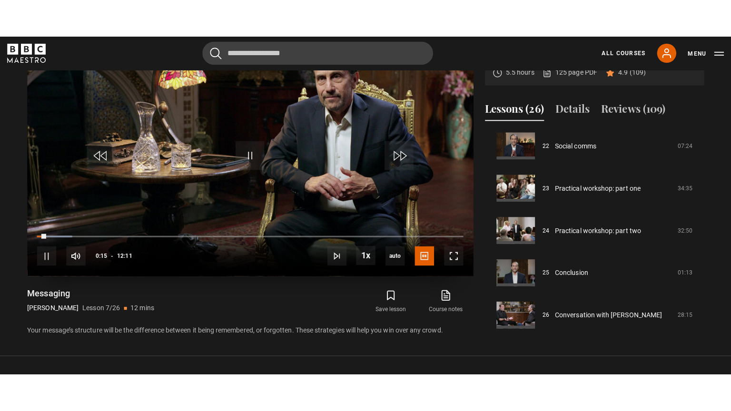
scroll to position [442, 0]
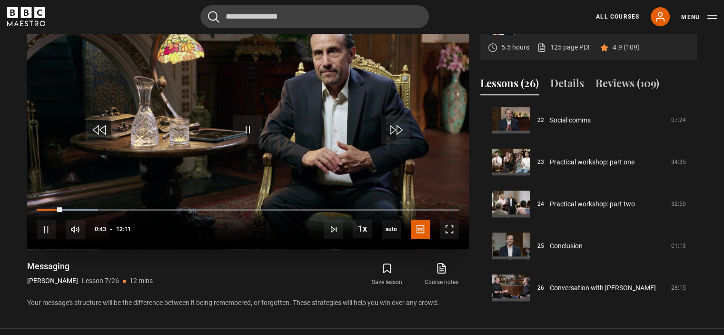
click at [233, 98] on video "Video Player" at bounding box center [248, 124] width 442 height 249
click at [454, 228] on span "Video Player" at bounding box center [449, 229] width 19 height 19
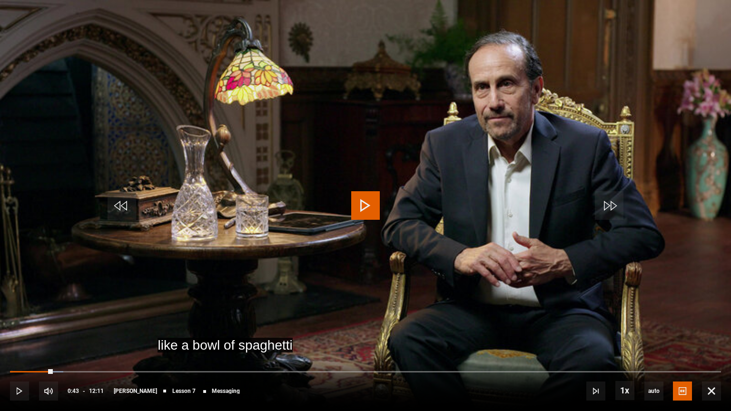
click at [381, 212] on video "Video Player" at bounding box center [365, 205] width 731 height 411
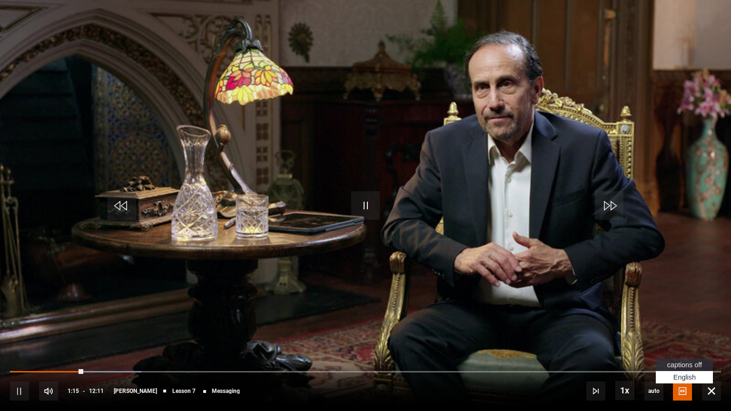
click at [677, 334] on span "Video Player" at bounding box center [682, 391] width 19 height 19
click at [688, 334] on li "captions off" at bounding box center [684, 365] width 57 height 12
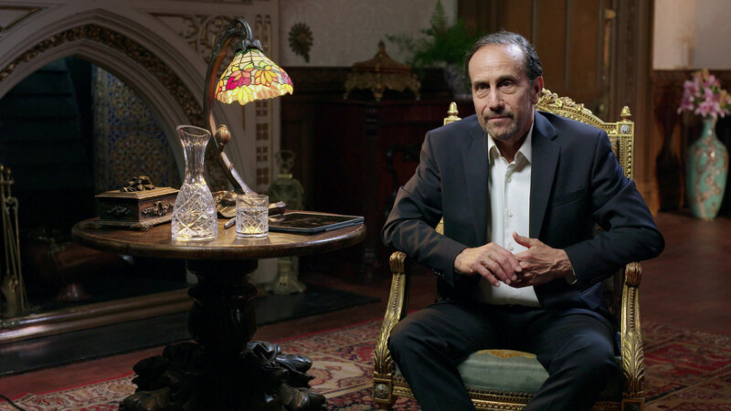
click at [673, 334] on button "Captions" at bounding box center [682, 391] width 19 height 19
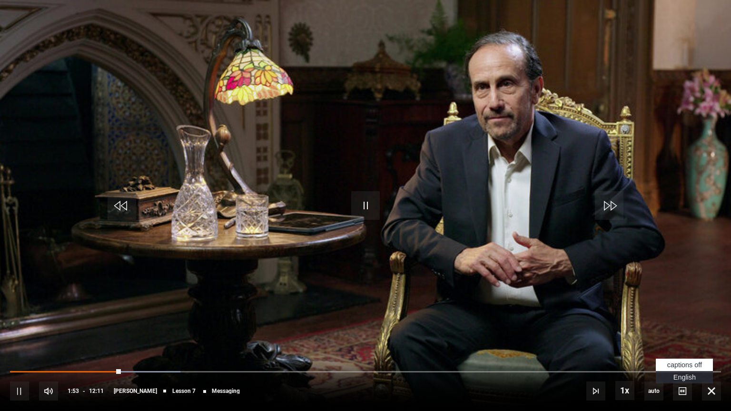
click at [683, 334] on span "English Captions" at bounding box center [685, 378] width 22 height 8
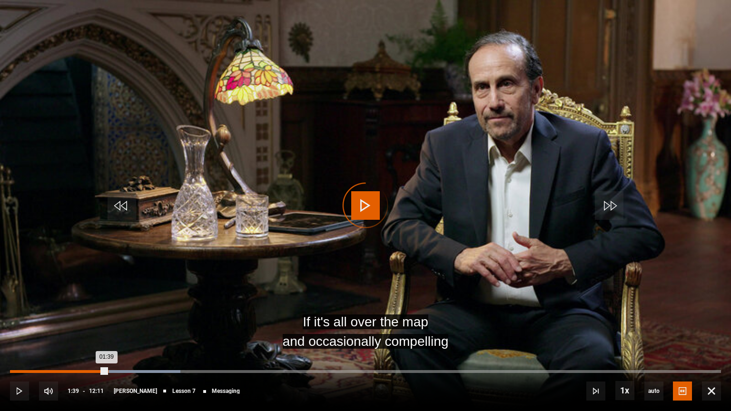
click at [106, 334] on div "Loaded : 23.94% 01:39 01:39" at bounding box center [365, 376] width 711 height 1
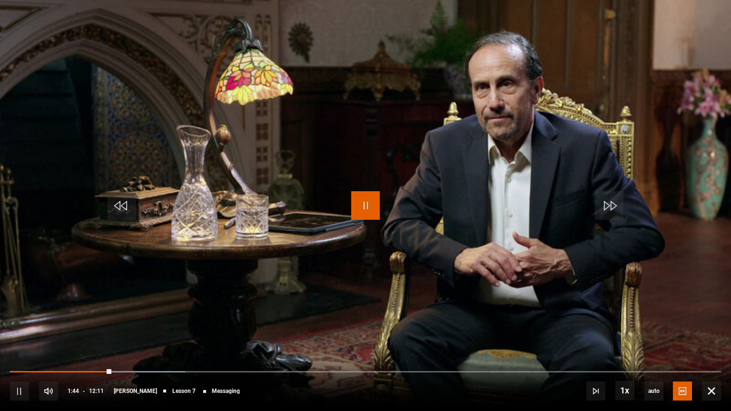
click at [370, 210] on span "Video Player" at bounding box center [365, 205] width 29 height 29
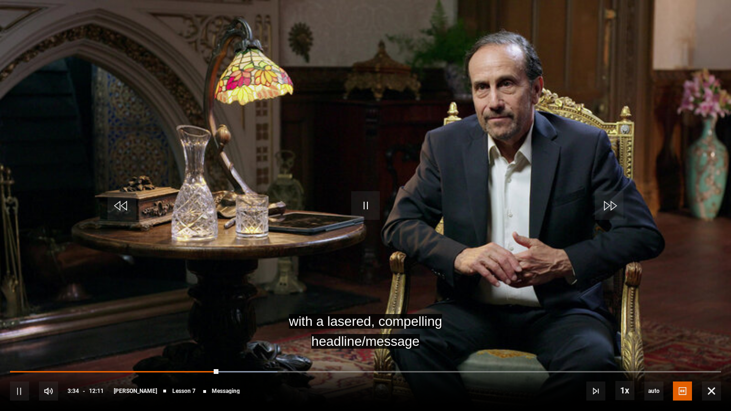
click at [395, 271] on video "Video Player" at bounding box center [365, 205] width 731 height 411
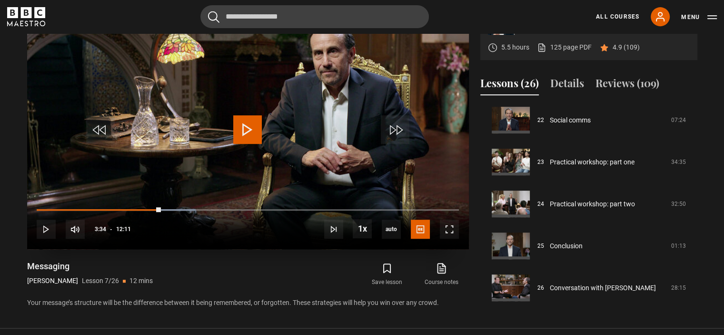
click at [199, 160] on video "Video Player" at bounding box center [248, 124] width 442 height 249
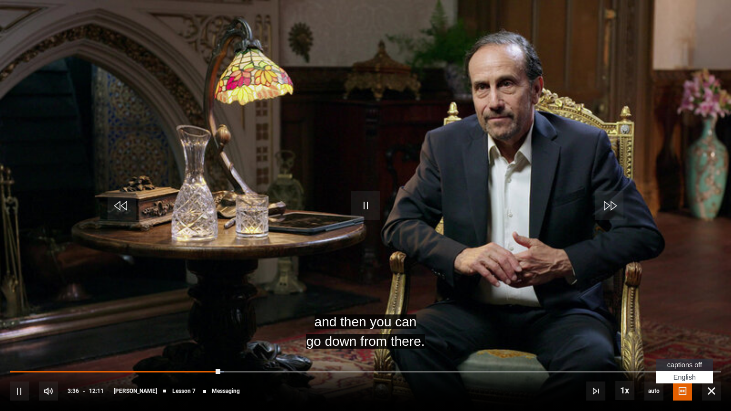
click at [684, 334] on span "Video Player" at bounding box center [682, 391] width 19 height 19
click at [677, 334] on li "captions off" at bounding box center [684, 365] width 57 height 12
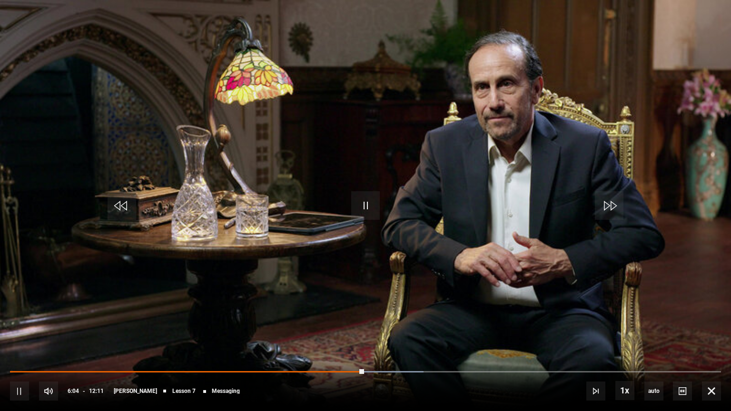
click at [329, 334] on div "10s Skip Back 10 seconds Pause 10s Skip Forward 10 seconds Loaded : 58.14% 05:3…" at bounding box center [365, 385] width 731 height 53
click at [322, 334] on div "10s Skip Back 10 seconds Pause 10s Skip Forward 10 seconds Loaded : 58.14% 05:3…" at bounding box center [365, 385] width 731 height 53
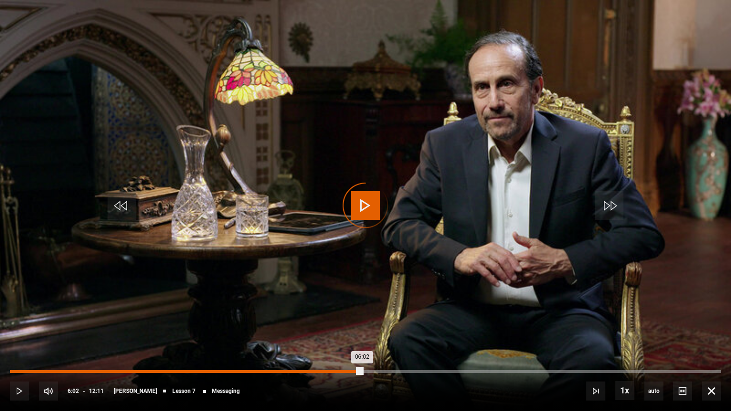
drag, startPoint x: 362, startPoint y: 370, endPoint x: 316, endPoint y: 372, distance: 45.8
click at [316, 334] on div "Loaded : 0.00% 05:15 06:02" at bounding box center [365, 371] width 711 height 3
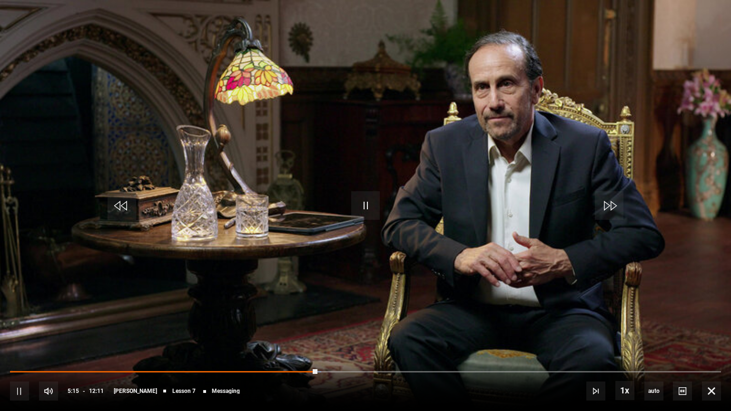
drag, startPoint x: 361, startPoint y: 366, endPoint x: 291, endPoint y: 311, distance: 89.0
click at [291, 311] on video-js "Video Player is loading. Play Lesson Messaging 10s Skip Back 10 seconds Pause 1…" at bounding box center [365, 205] width 731 height 411
click at [420, 243] on video "Video Player" at bounding box center [365, 205] width 731 height 411
click at [355, 220] on video "Video Player" at bounding box center [365, 205] width 731 height 411
click at [227, 260] on video "Video Player" at bounding box center [365, 205] width 731 height 411
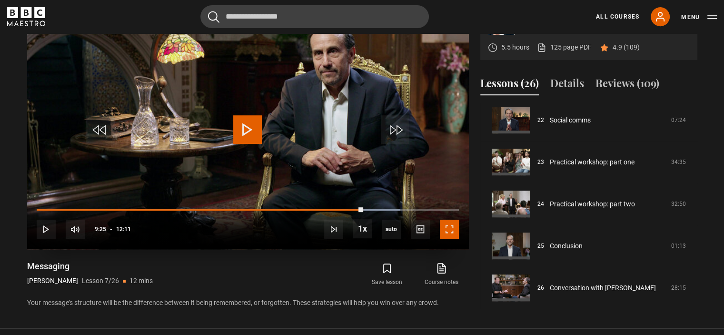
click at [447, 234] on span "Video Player" at bounding box center [449, 229] width 19 height 19
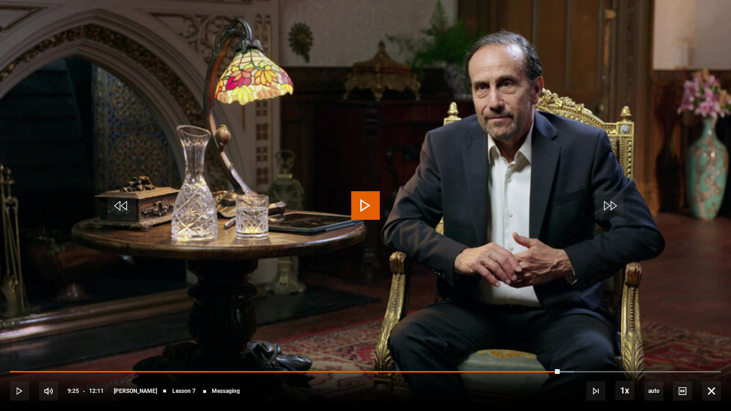
click at [360, 214] on span "Video Player" at bounding box center [365, 205] width 29 height 29
click at [577, 297] on video "Video Player" at bounding box center [365, 205] width 731 height 411
click at [719, 334] on span "Video Player" at bounding box center [711, 391] width 19 height 19
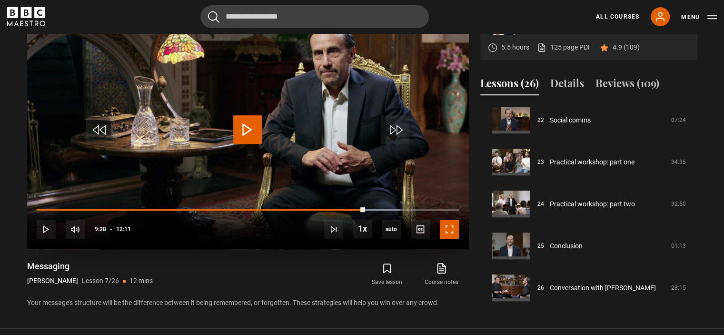
click at [453, 223] on span "Video Player" at bounding box center [449, 229] width 19 height 19
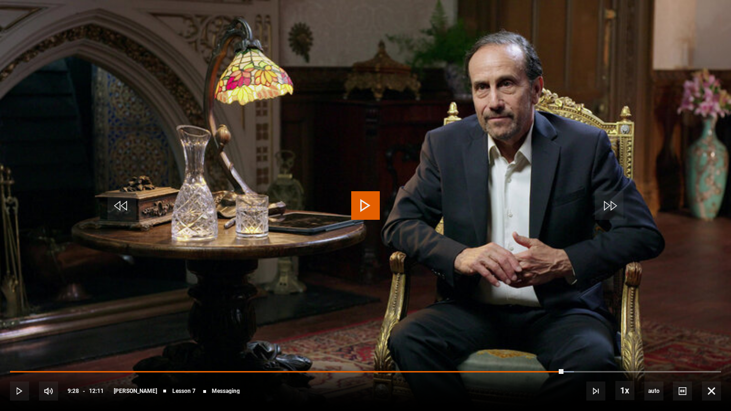
click at [363, 192] on span "Video Player" at bounding box center [365, 205] width 29 height 29
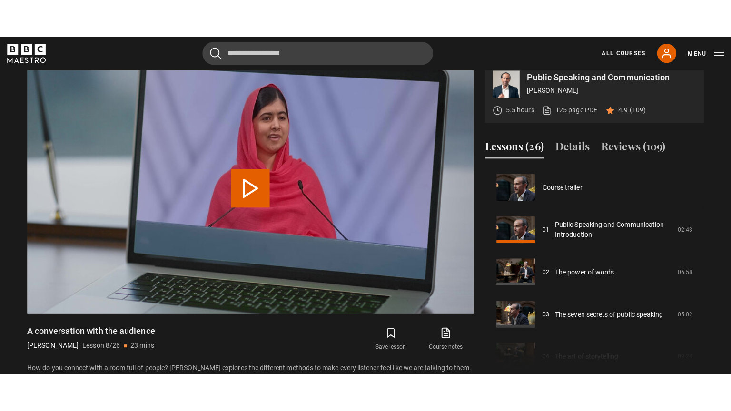
scroll to position [293, 0]
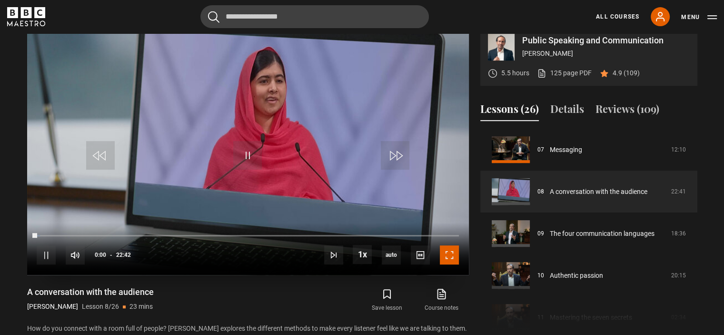
click at [453, 259] on span "Video Player" at bounding box center [449, 254] width 19 height 19
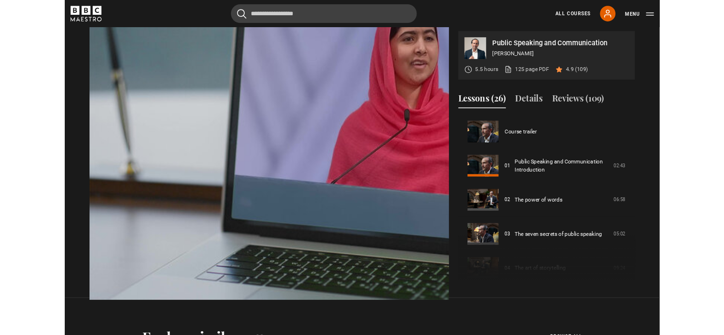
scroll to position [293, 0]
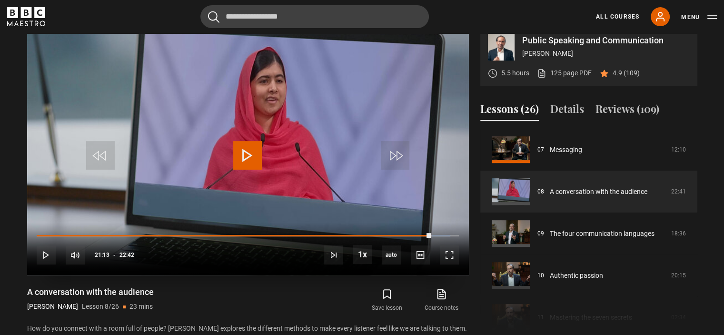
click at [325, 165] on video "Video Player" at bounding box center [248, 150] width 442 height 249
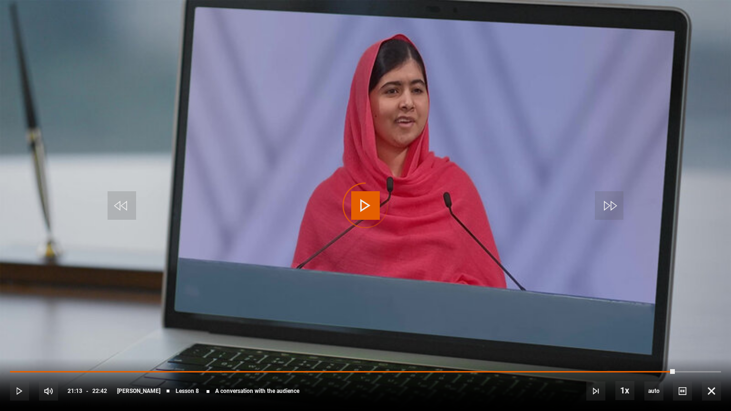
click at [325, 223] on video "Video Player" at bounding box center [365, 205] width 731 height 411
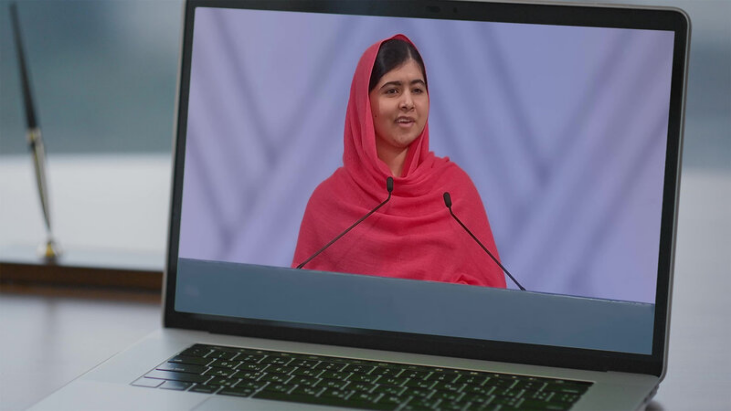
click at [325, 223] on video "Video Player" at bounding box center [365, 205] width 731 height 411
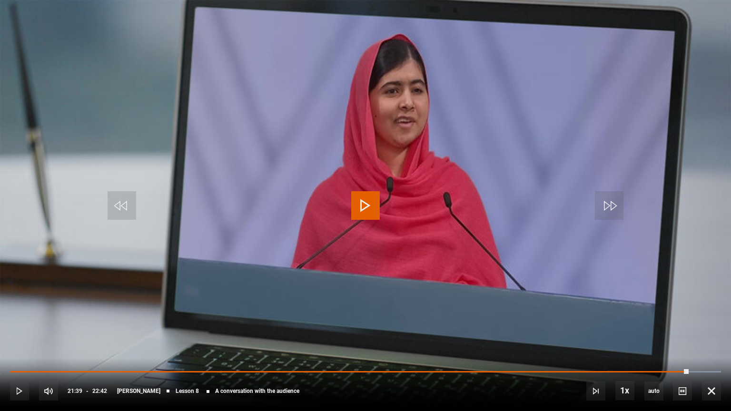
click at [325, 223] on video "Video Player" at bounding box center [365, 205] width 731 height 411
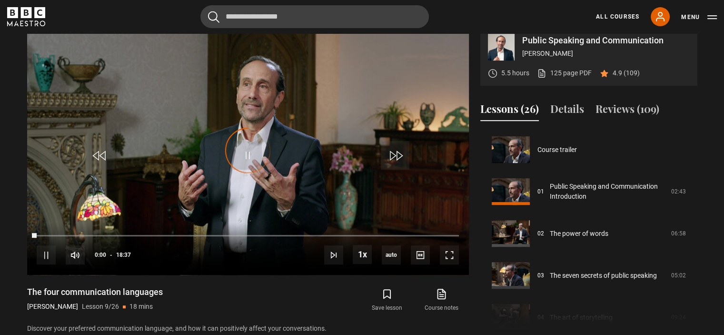
scroll to position [335, 0]
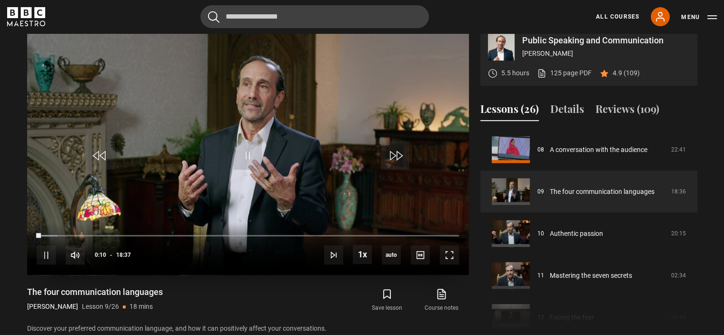
click at [452, 265] on div "10s Skip Back 10 seconds Pause 10s Skip Forward 10 seconds Loaded : 4.92% 17:40…" at bounding box center [248, 248] width 442 height 53
click at [452, 247] on span "Video Player" at bounding box center [449, 254] width 19 height 19
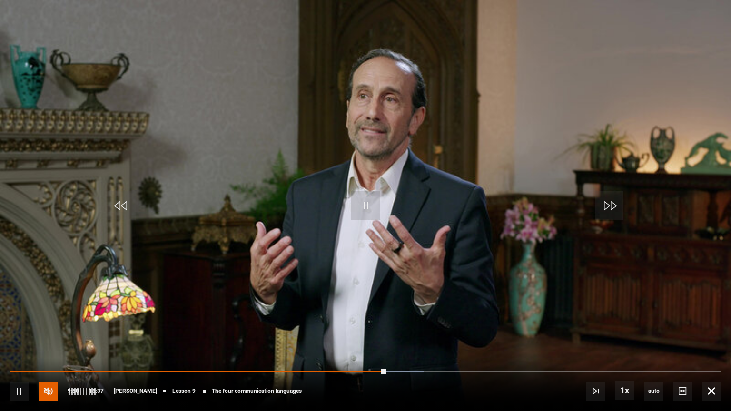
click at [46, 395] on span "Video Player" at bounding box center [48, 391] width 19 height 19
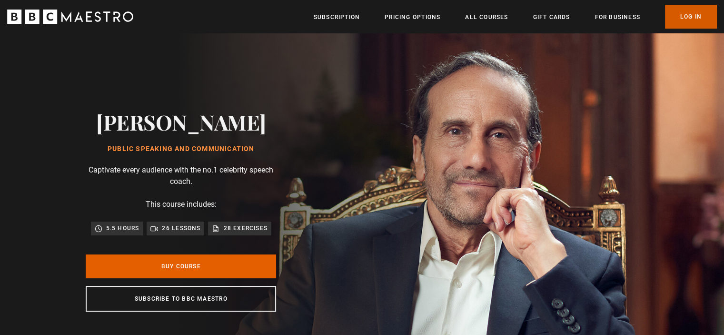
click at [704, 20] on link "Log In" at bounding box center [691, 17] width 52 height 24
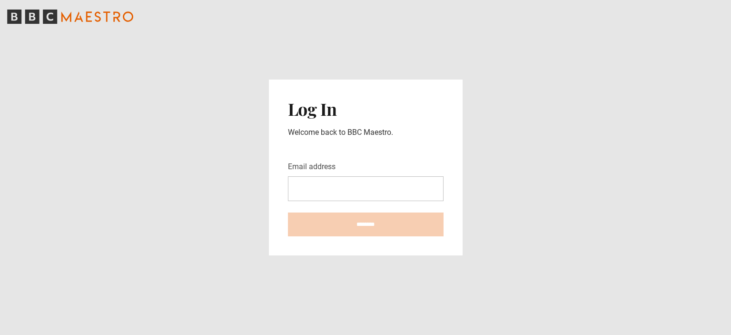
type input "**********"
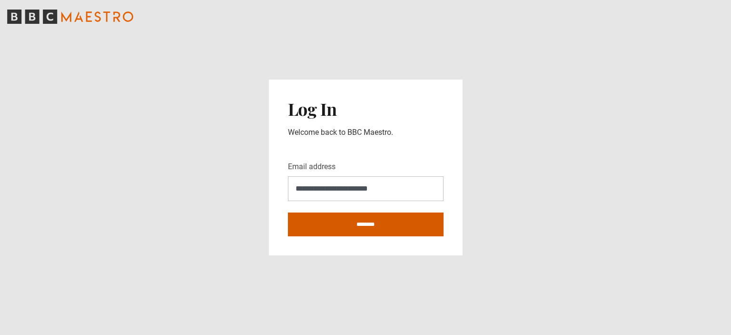
click at [324, 225] on input "********" at bounding box center [366, 224] width 156 height 24
type input "**********"
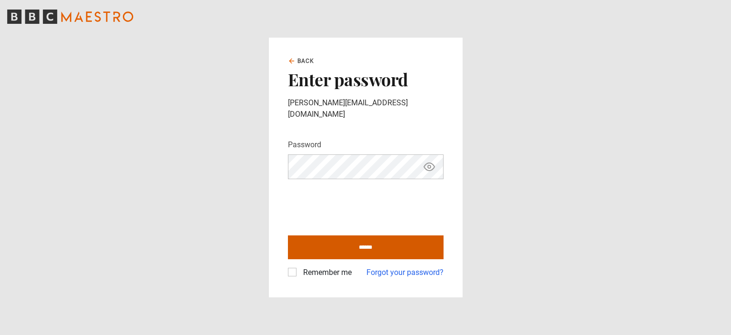
click at [392, 240] on input "******" at bounding box center [366, 247] width 156 height 24
type input "**********"
